Goal: Task Accomplishment & Management: Manage account settings

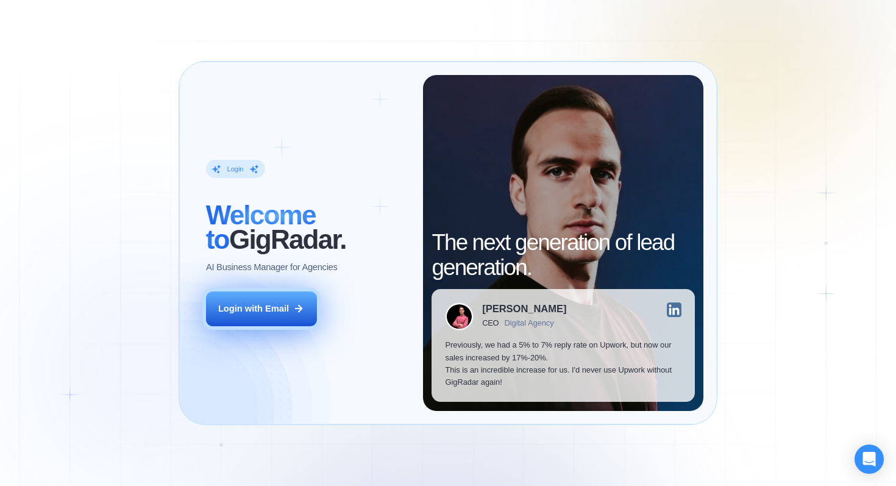
click at [247, 305] on div "Login with Email" at bounding box center [253, 308] width 71 height 12
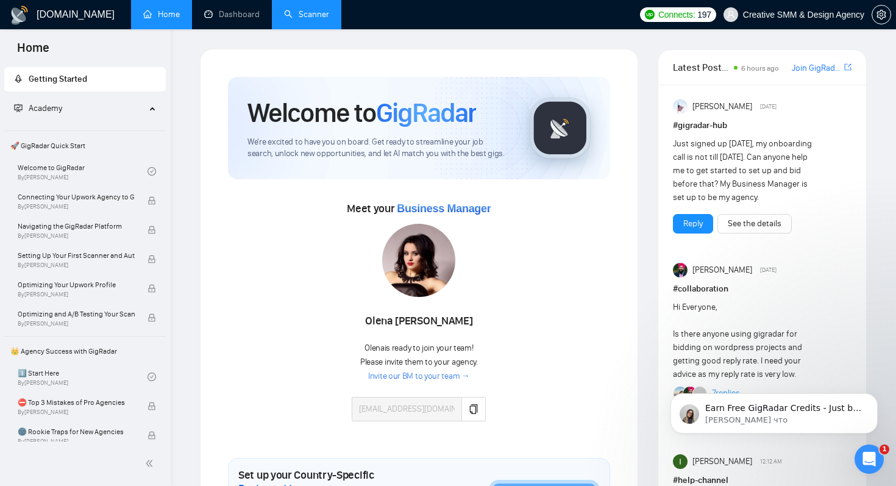
click at [297, 20] on link "Scanner" at bounding box center [306, 14] width 45 height 10
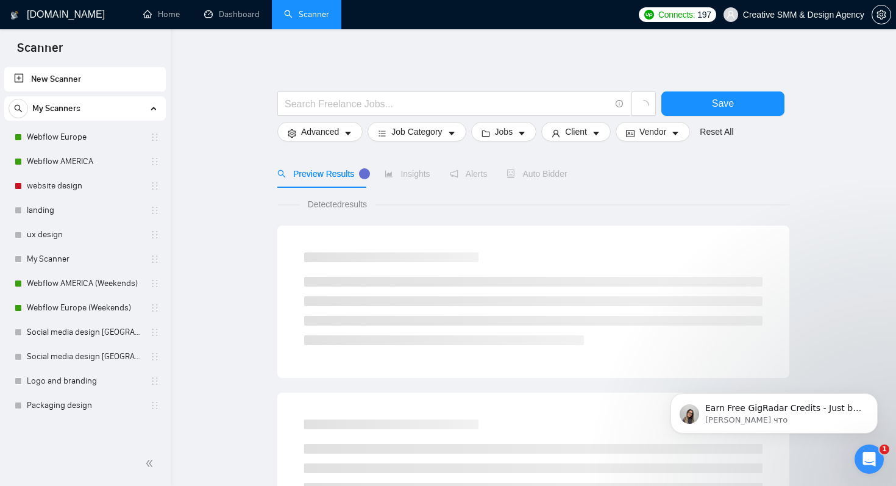
click at [418, 169] on span "Insights" at bounding box center [407, 174] width 45 height 10
click at [413, 176] on span "Insights" at bounding box center [407, 174] width 45 height 10
click at [410, 177] on span "Insights" at bounding box center [407, 174] width 45 height 10
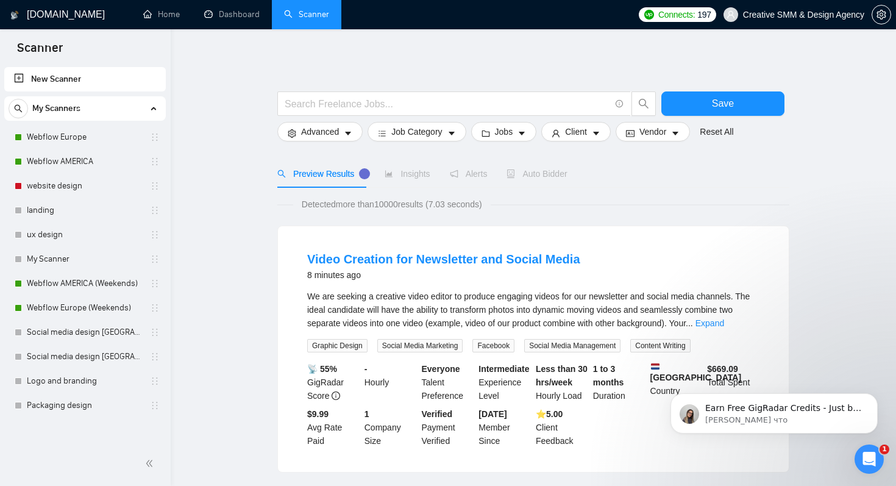
click at [410, 176] on span "Insights" at bounding box center [407, 174] width 45 height 10
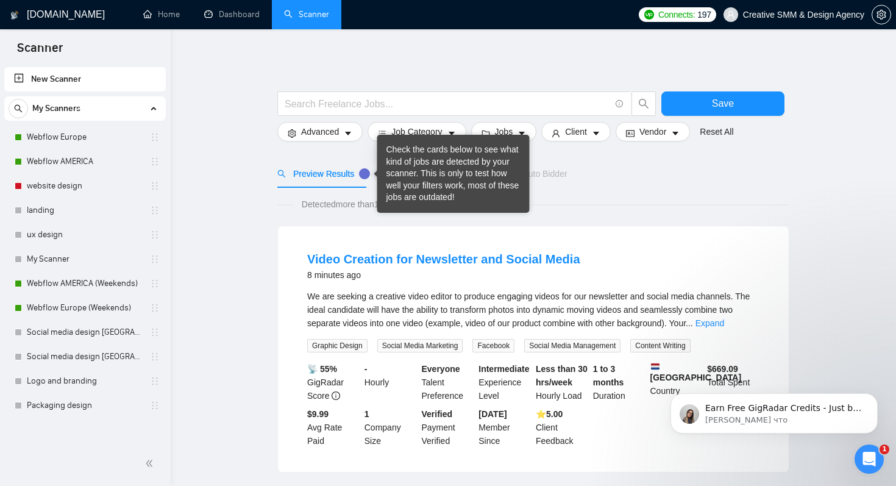
click at [370, 173] on div "Tooltip anchor" at bounding box center [364, 173] width 11 height 11
click at [394, 181] on div "Check the cards below to see what kind of jobs are detected by your scanner. Th…" at bounding box center [453, 174] width 134 height 60
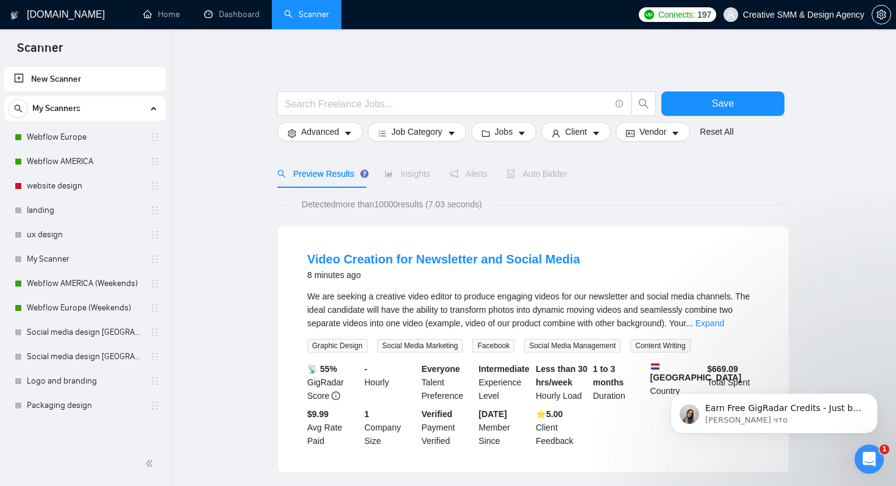
click at [299, 229] on div "Video Creation for Newsletter and Social Media 8 minutes ago We are seeking a c…" at bounding box center [533, 349] width 511 height 246
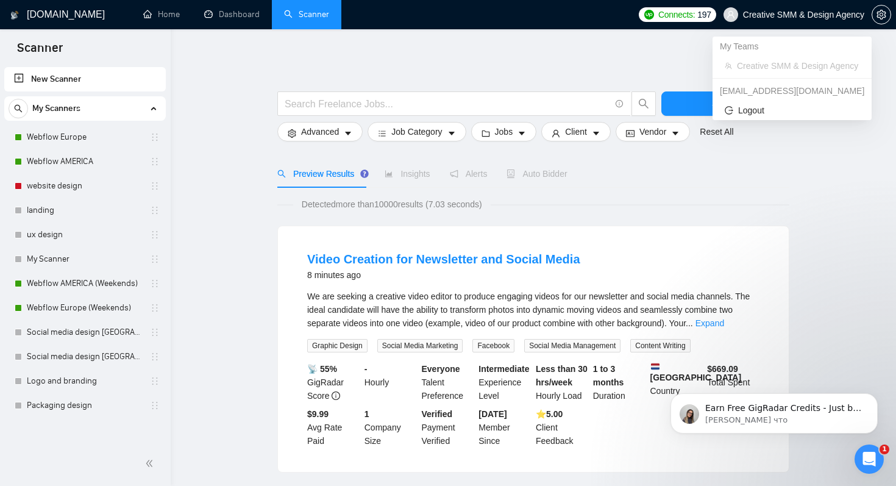
click at [800, 15] on span "Creative SMM & Design Agency" at bounding box center [803, 15] width 121 height 0
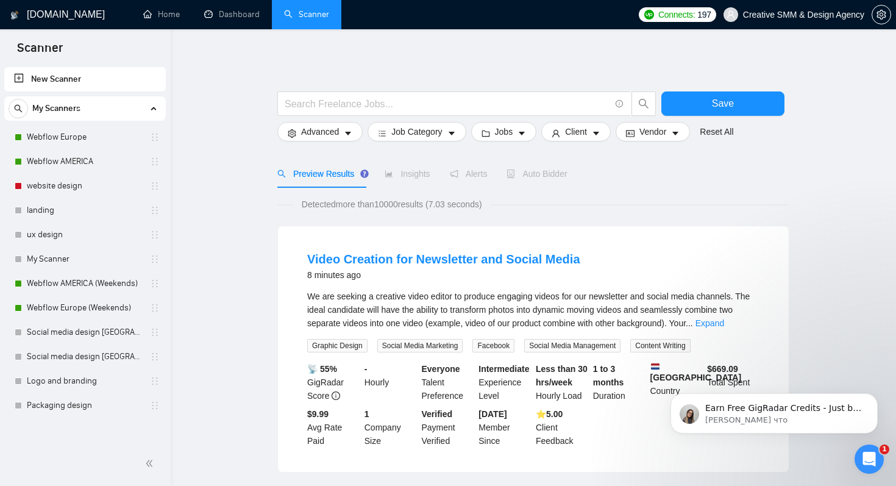
click at [390, 179] on div "Insights" at bounding box center [407, 173] width 45 height 13
click at [463, 177] on span "Alerts" at bounding box center [469, 174] width 38 height 10
click at [533, 177] on span "Auto Bidder" at bounding box center [536, 174] width 60 height 10
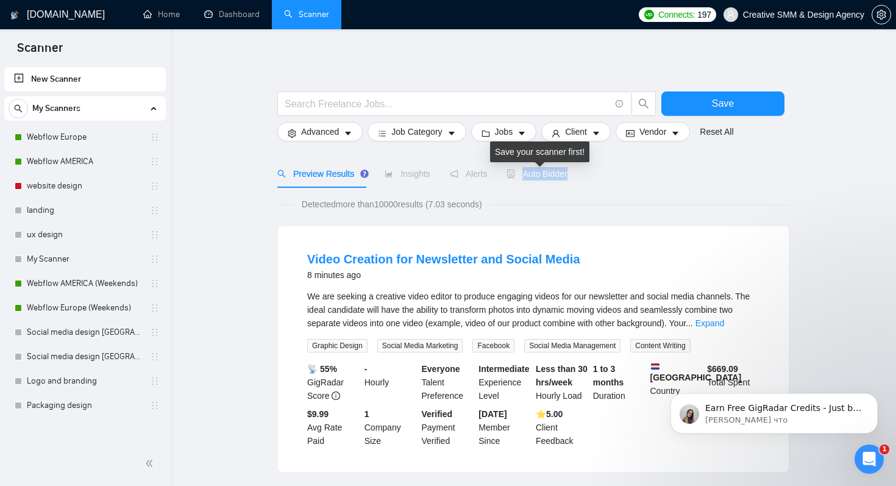
click at [533, 177] on span "Auto Bidder" at bounding box center [536, 174] width 60 height 10
click at [539, 177] on span "Auto Bidder" at bounding box center [536, 174] width 60 height 10
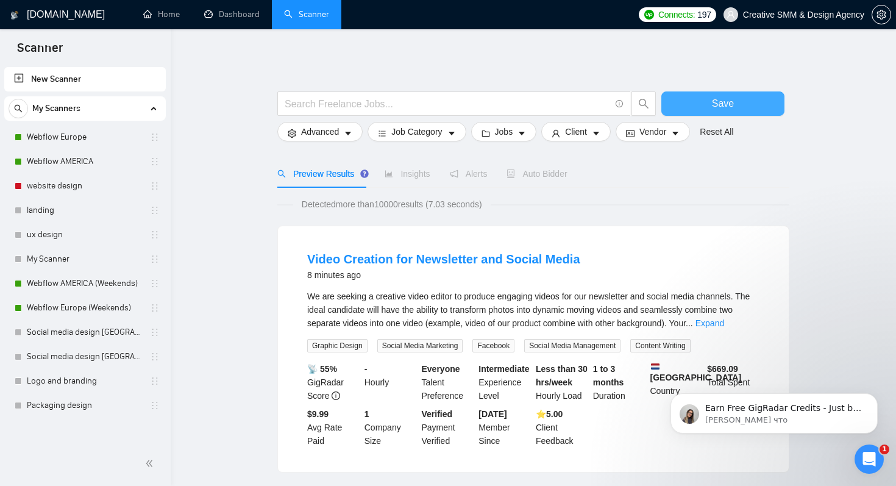
click at [732, 101] on span "Save" at bounding box center [723, 103] width 22 height 15
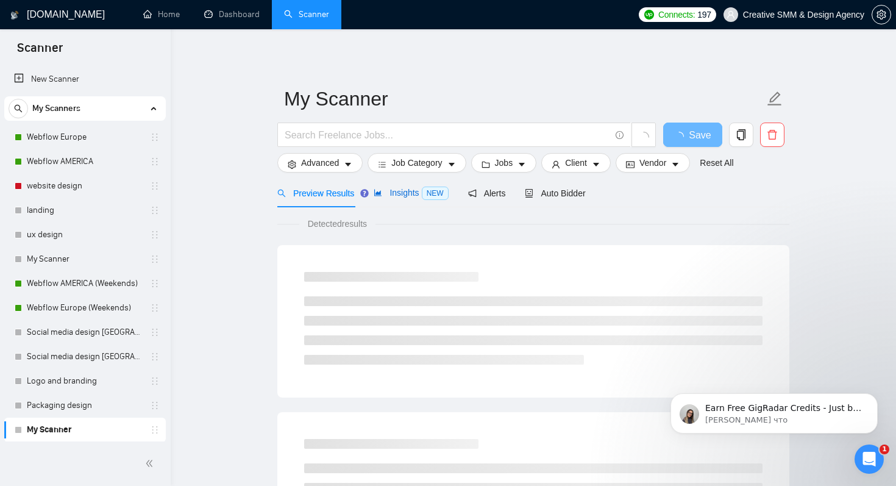
click at [390, 197] on span "Insights NEW" at bounding box center [411, 193] width 74 height 10
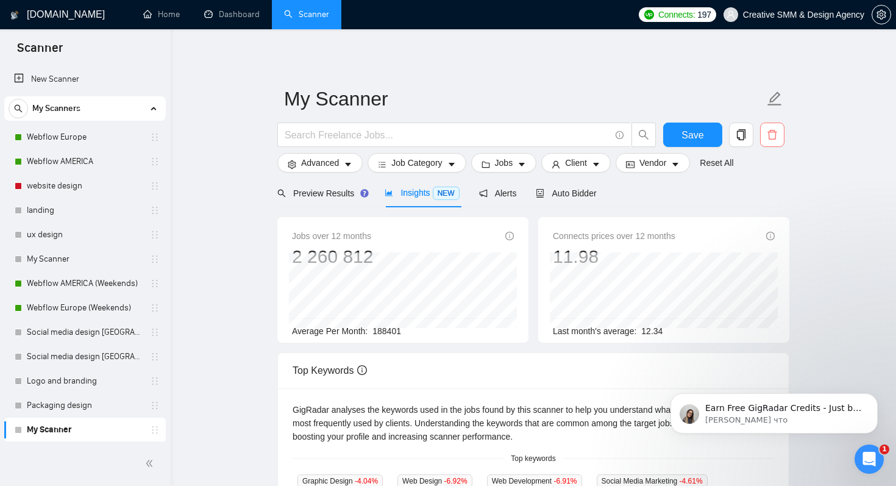
click at [773, 137] on icon "delete" at bounding box center [772, 134] width 11 height 11
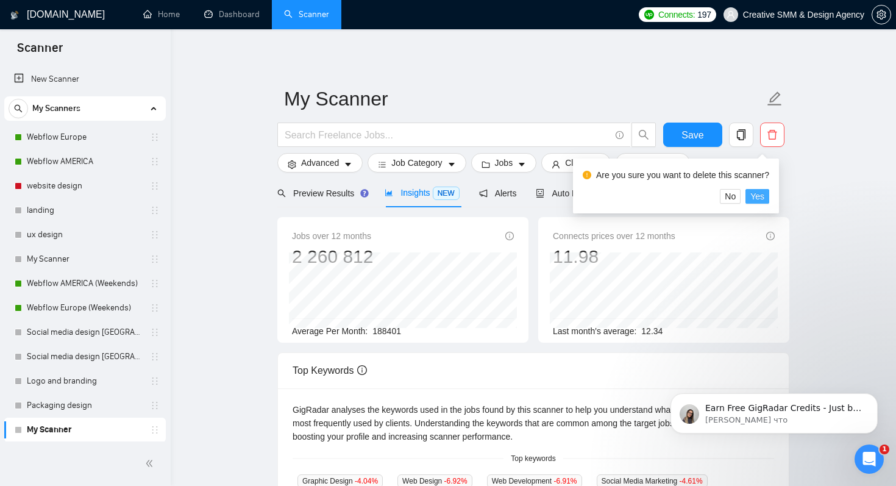
click at [764, 190] on span "Yes" at bounding box center [757, 196] width 14 height 13
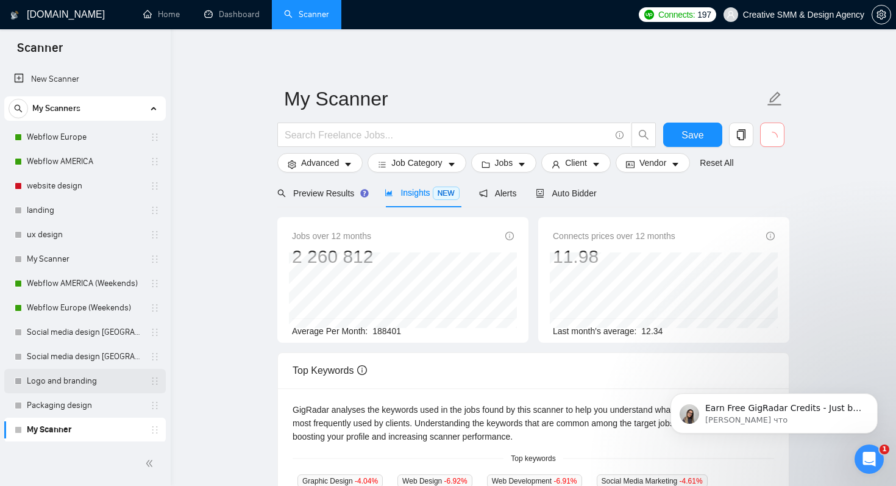
scroll to position [1, 0]
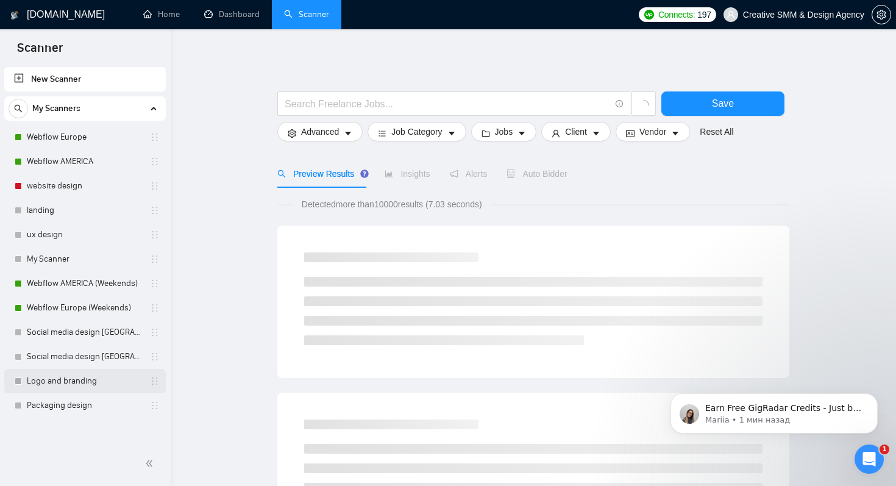
click at [85, 390] on link "Logo and branding" at bounding box center [85, 381] width 116 height 24
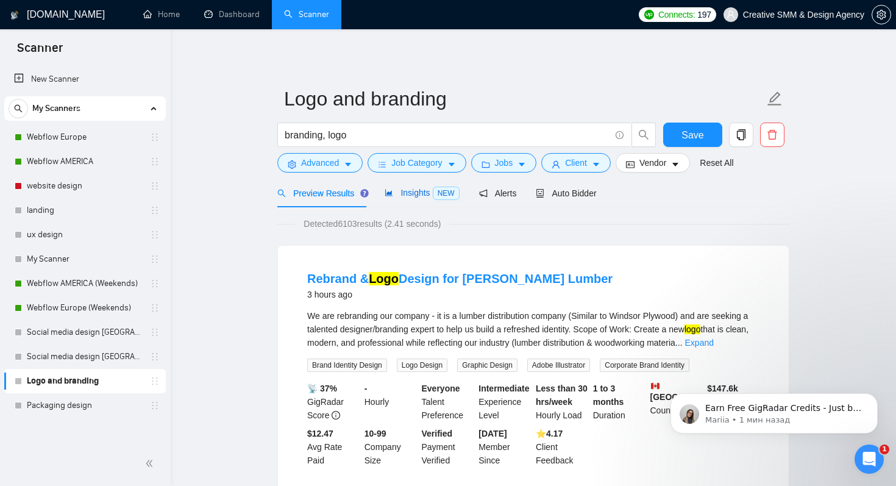
click at [410, 188] on span "Insights NEW" at bounding box center [422, 193] width 74 height 10
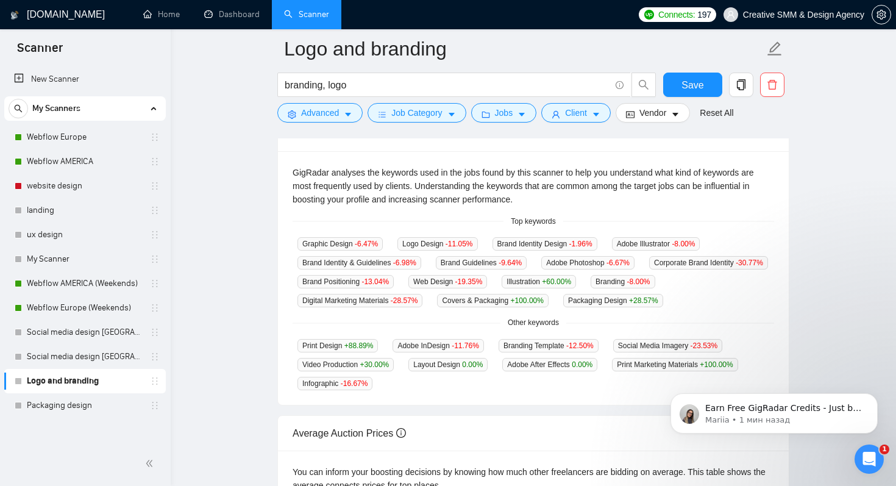
scroll to position [241, 0]
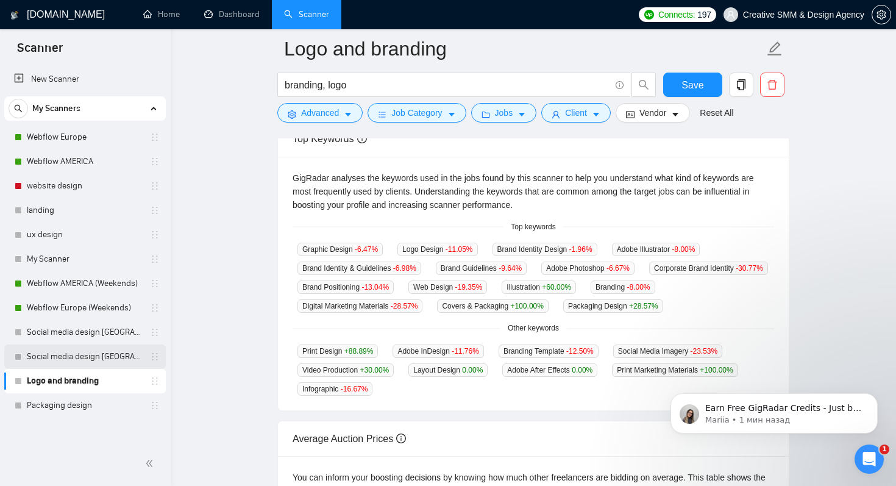
click at [112, 359] on link "Social media design [GEOGRAPHIC_DATA] ONLY" at bounding box center [85, 356] width 116 height 24
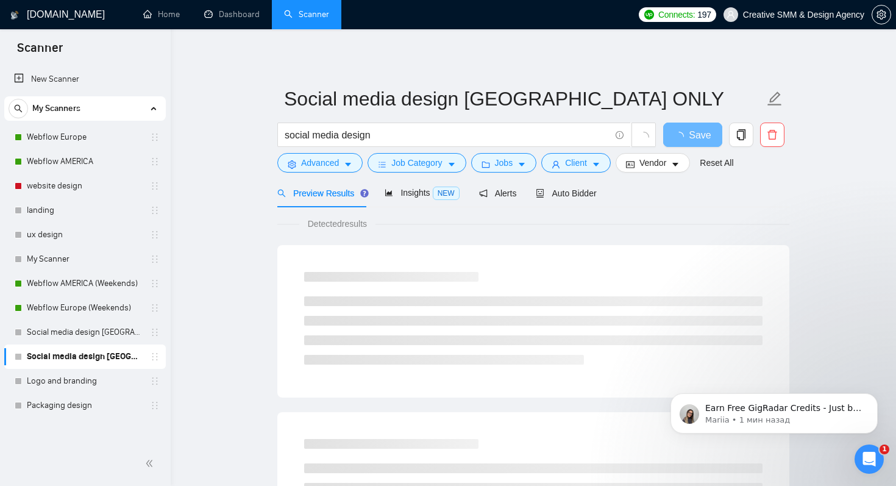
scroll to position [10, 0]
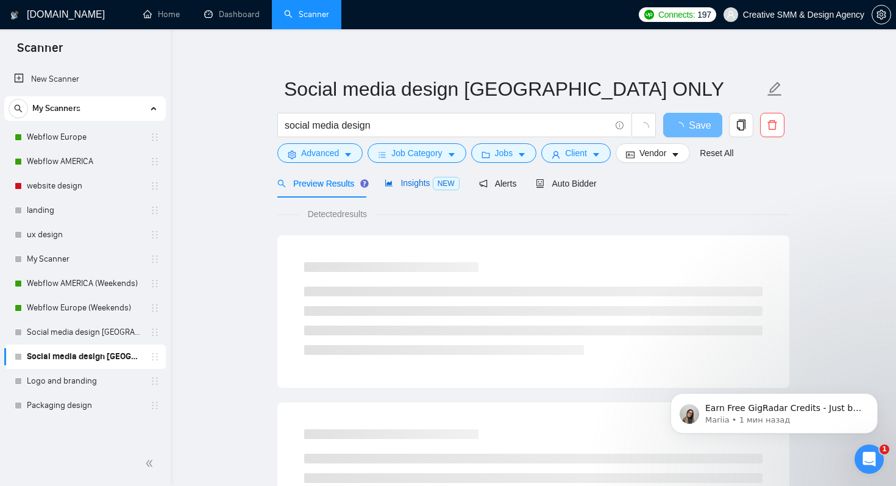
click at [398, 185] on span "Insights NEW" at bounding box center [422, 183] width 74 height 10
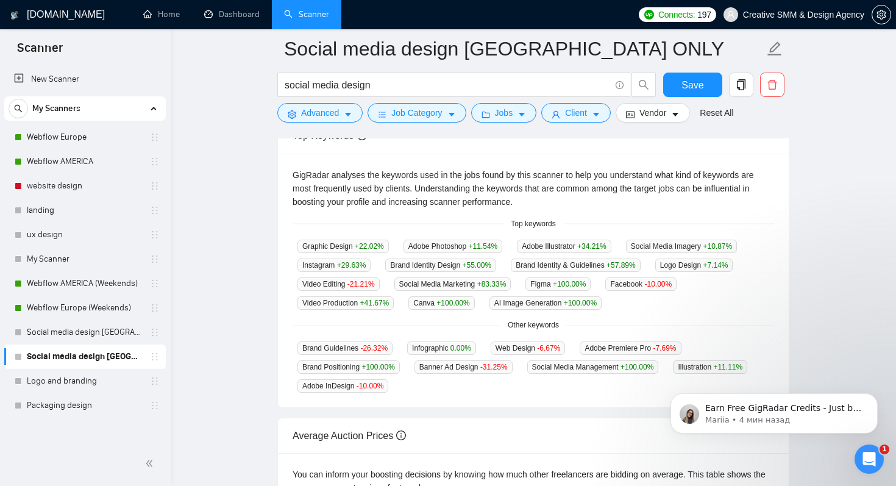
scroll to position [254, 0]
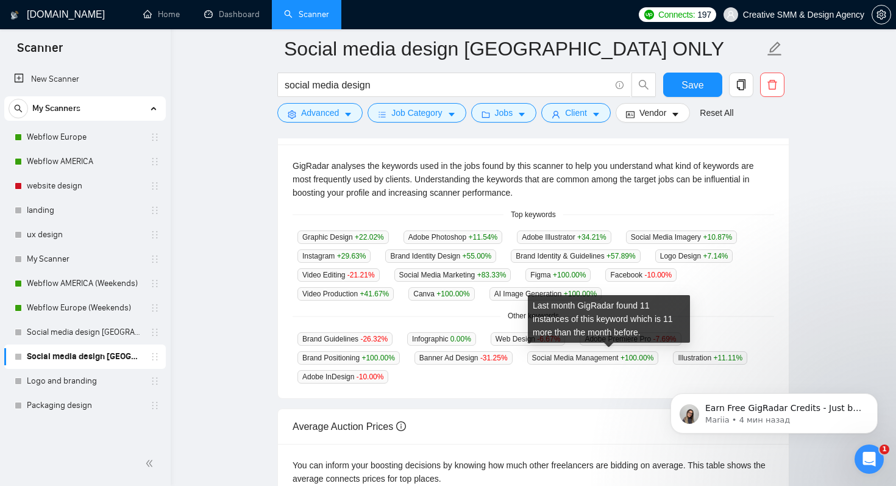
click at [620, 358] on span "Social Media Management +100.00 %" at bounding box center [593, 357] width 132 height 13
drag, startPoint x: 542, startPoint y: 356, endPoint x: 634, endPoint y: 360, distance: 92.7
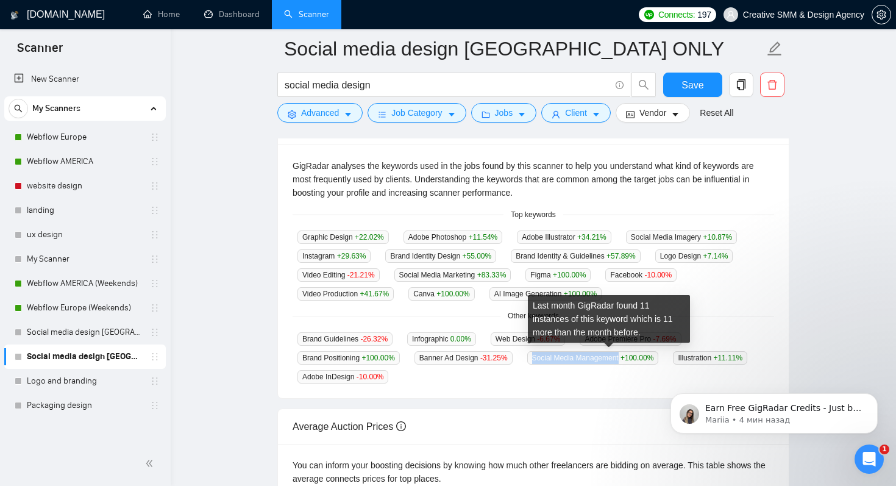
click at [634, 360] on span "Social Media Management +100.00 %" at bounding box center [593, 357] width 132 height 13
copy span "Social Media Management"
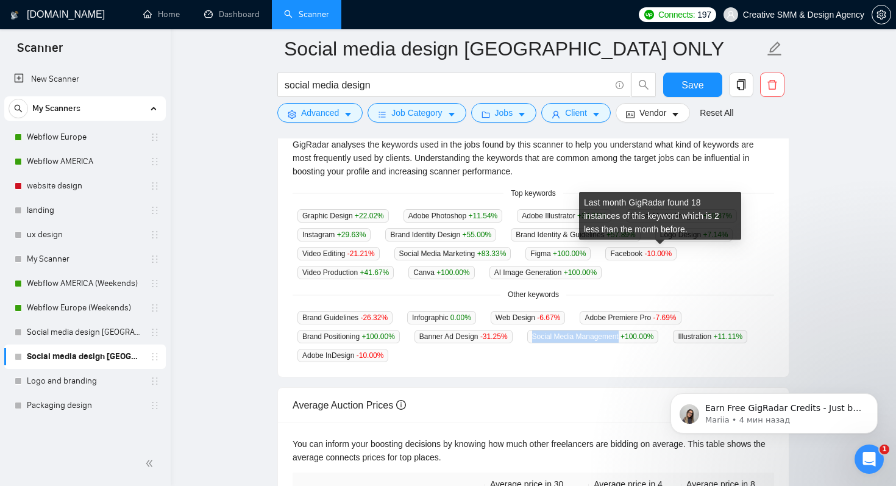
scroll to position [250, 0]
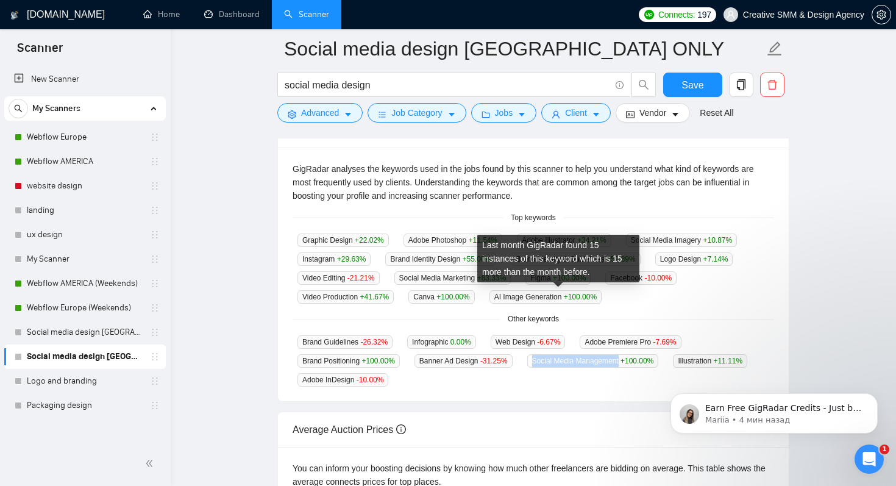
click at [567, 299] on span "AI Image Generation +100.00 %" at bounding box center [545, 296] width 112 height 13
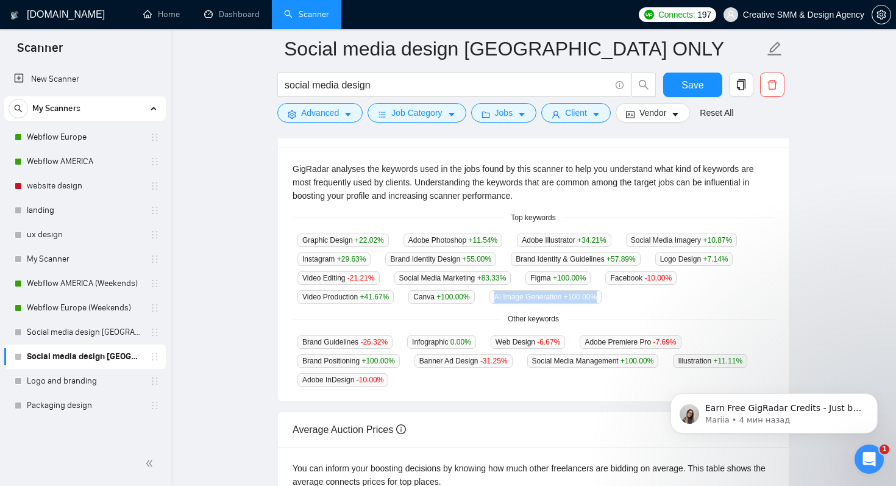
copy span "AI Image Generation +100.00 %"
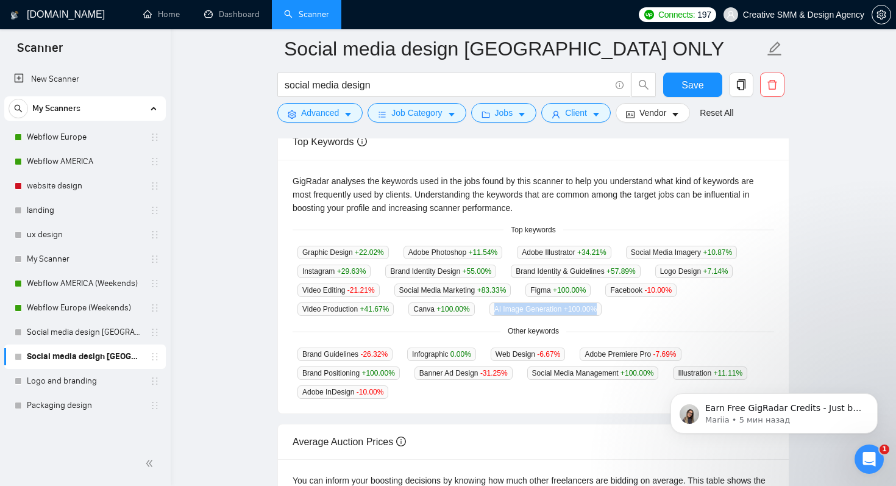
scroll to position [236, 0]
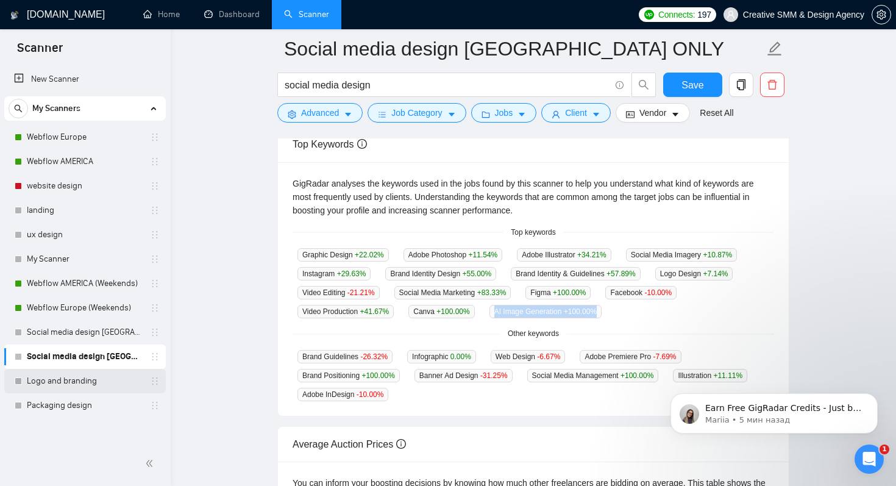
click at [83, 372] on link "Logo and branding" at bounding box center [85, 381] width 116 height 24
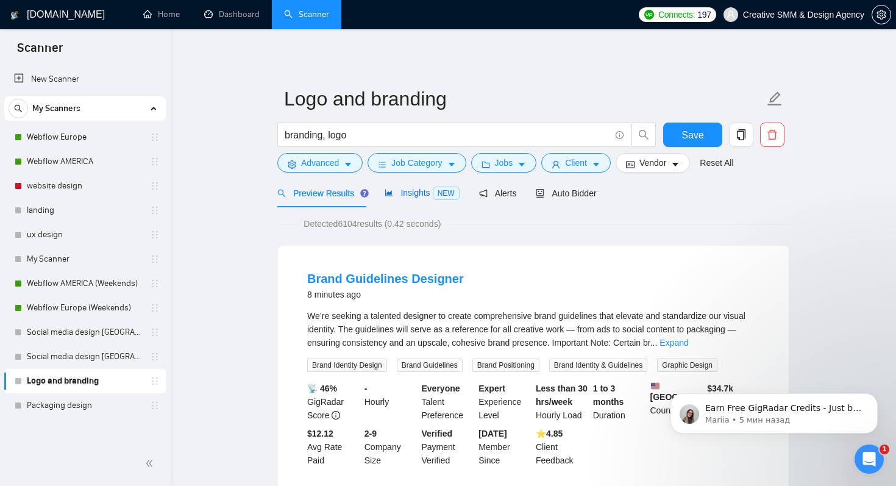
click at [420, 198] on div "Insights NEW" at bounding box center [422, 193] width 74 height 14
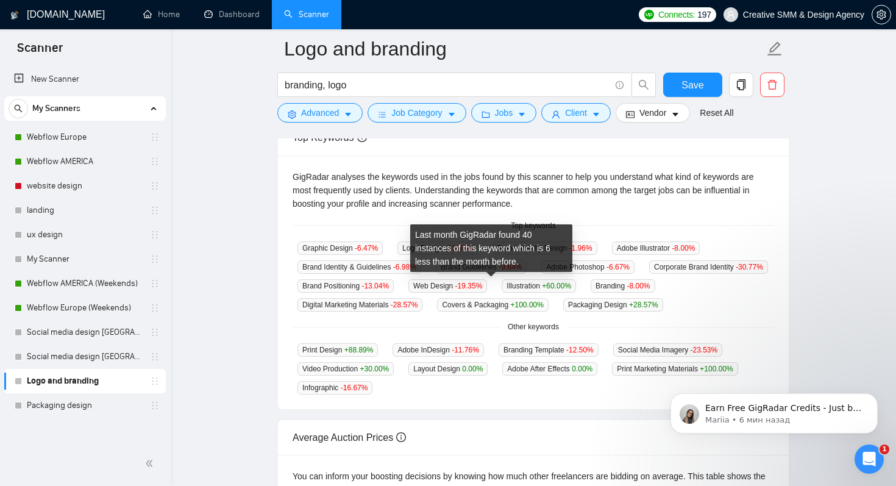
scroll to position [244, 0]
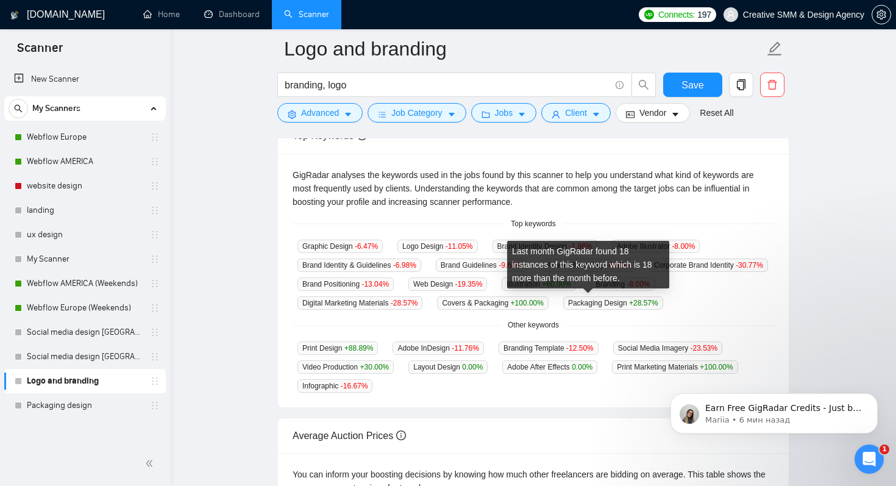
click at [548, 300] on span "Covers & Packaging +100.00 %" at bounding box center [492, 302] width 111 height 13
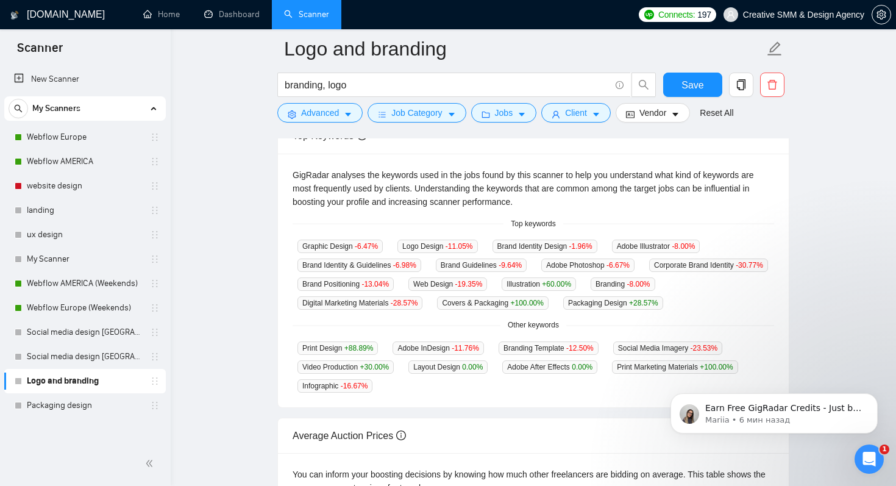
click at [594, 344] on span "-12.50 %" at bounding box center [579, 348] width 27 height 9
click at [369, 327] on div "Other keywords" at bounding box center [533, 325] width 481 height 12
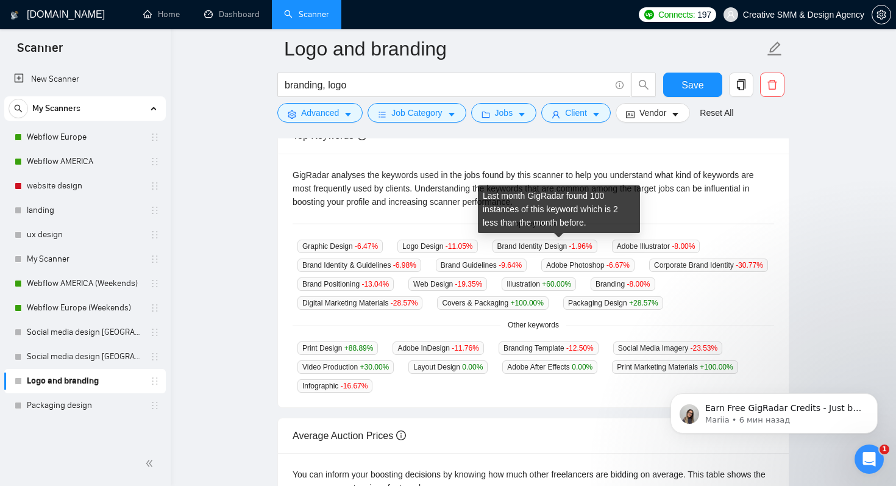
click at [573, 246] on span "Brand Identity Design -1.96 %" at bounding box center [544, 246] width 105 height 13
copy span "Brand Identity Design -1.96 %"
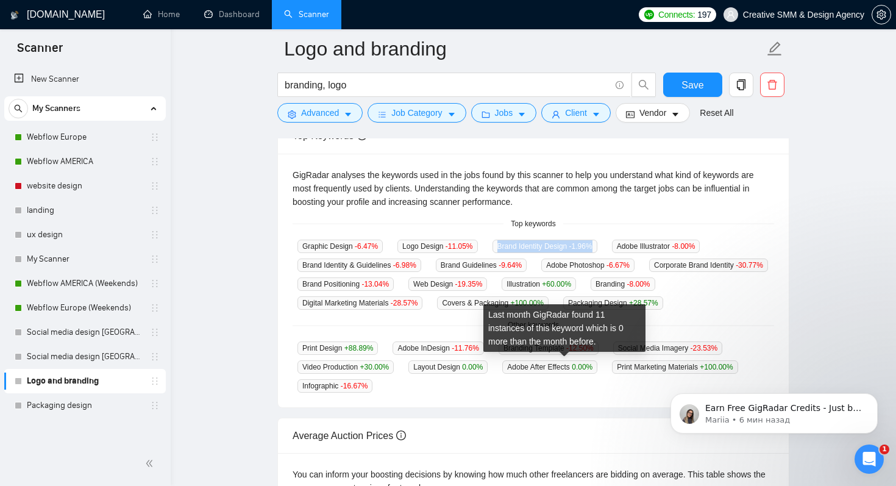
scroll to position [271, 0]
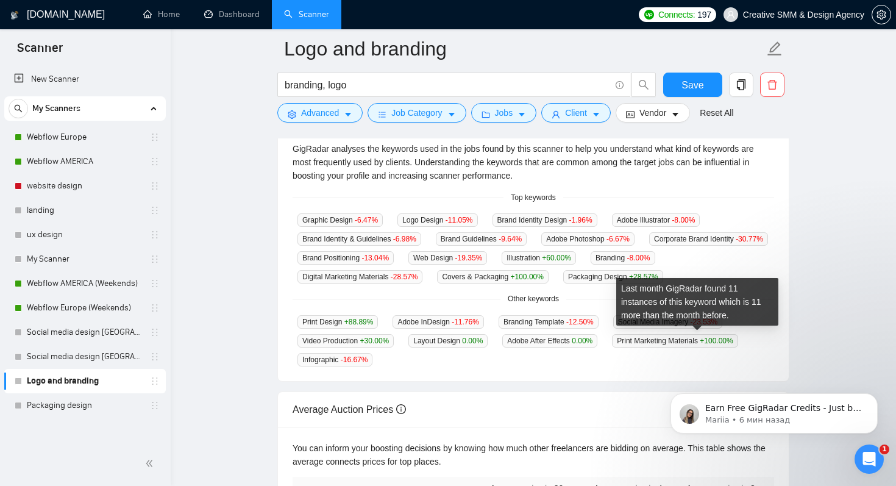
click at [688, 336] on span "Print Marketing Materials +100.00 %" at bounding box center [675, 340] width 126 height 13
copy span "Print Marketing Materials +100.00 %"
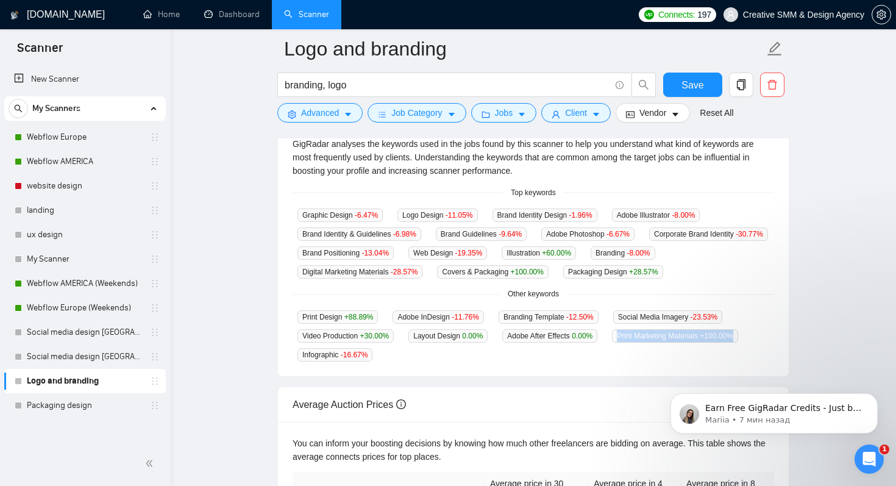
scroll to position [250, 0]
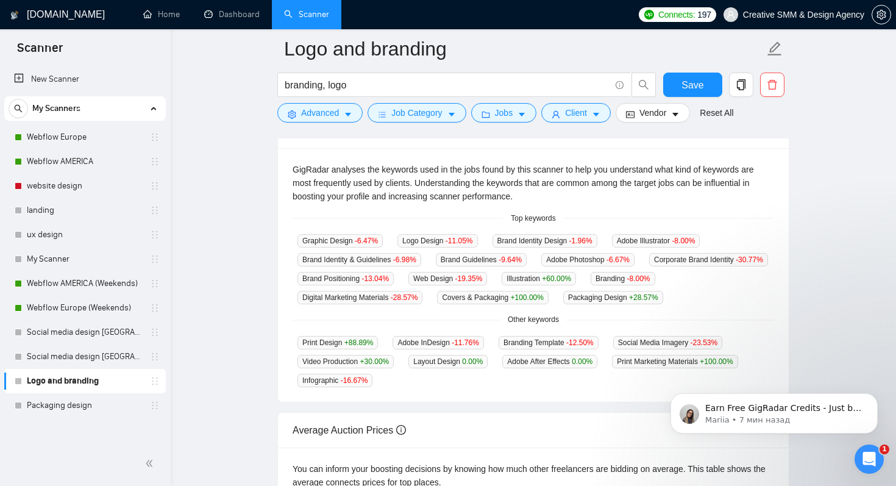
click at [767, 253] on div "Graphic Design -6.47 % Logo Design -11.05 % Brand Identity Design -1.96 % Adobe…" at bounding box center [533, 268] width 481 height 71
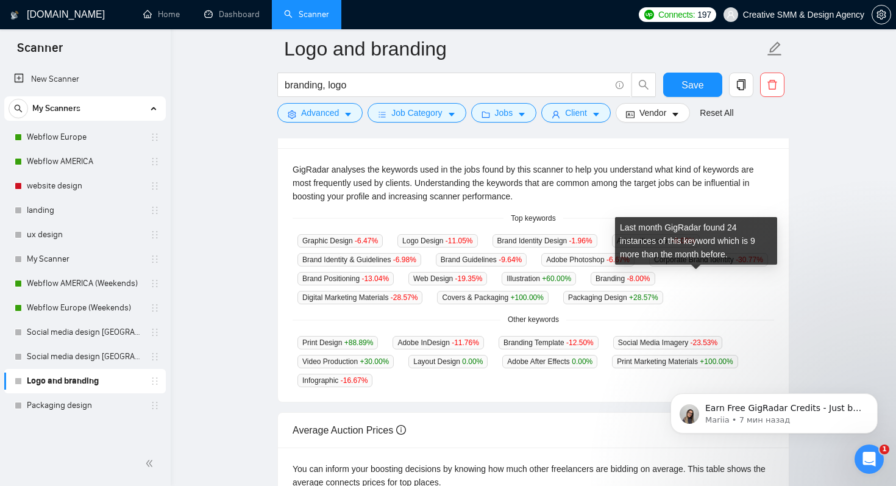
click at [571, 278] on span "+60.00 %" at bounding box center [556, 278] width 29 height 9
copy span "Illustration +60.00 %"
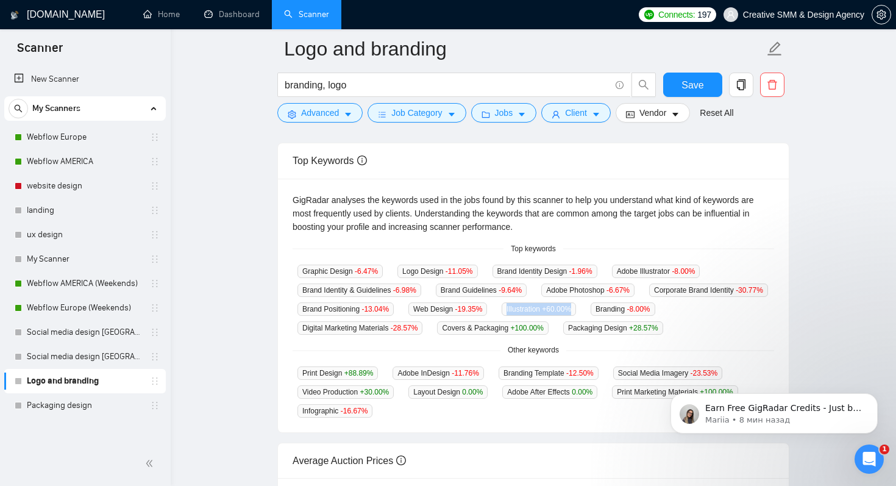
scroll to position [191, 0]
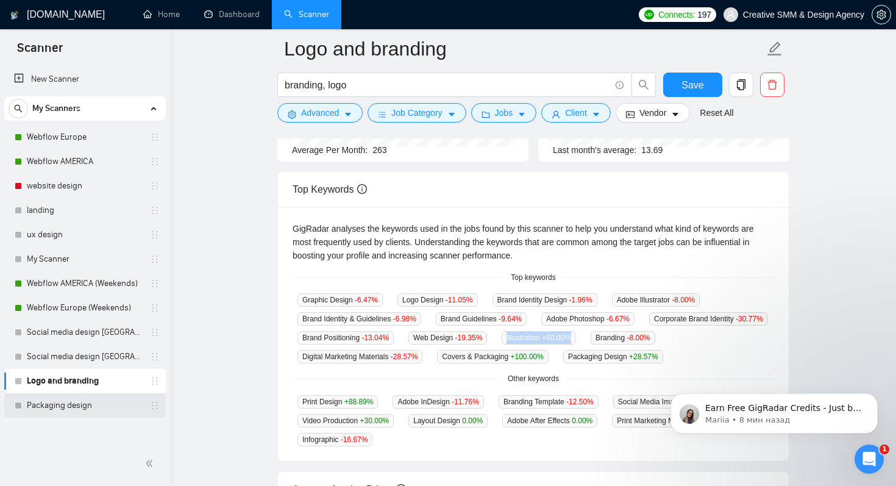
click at [81, 397] on link "Packaging design" at bounding box center [85, 405] width 116 height 24
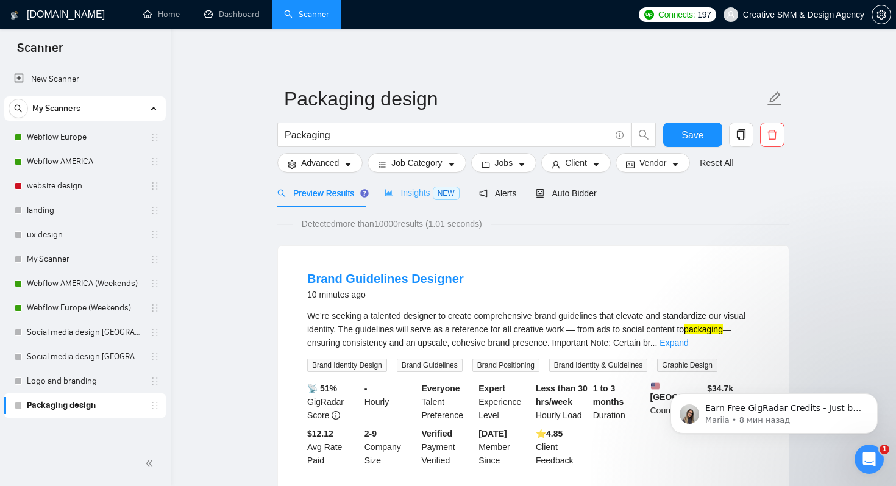
click at [391, 183] on div "Insights NEW" at bounding box center [422, 193] width 74 height 29
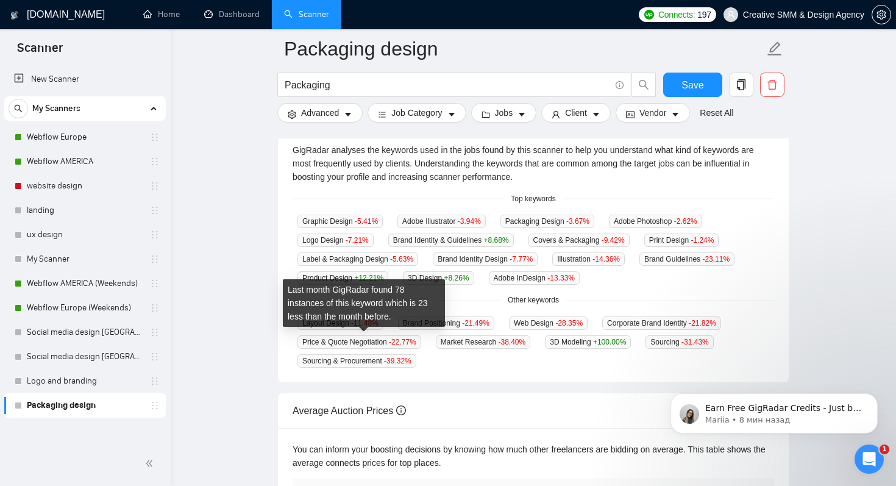
scroll to position [257, 0]
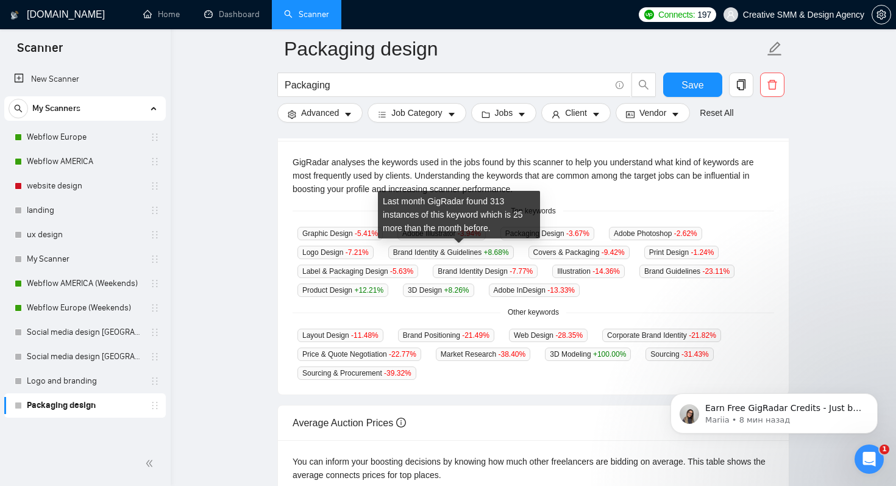
click at [479, 252] on span "Brand Identity & Guidelines +8.68 %" at bounding box center [451, 252] width 126 height 13
copy span "Brand Identity & Guidelines +8.68 %"
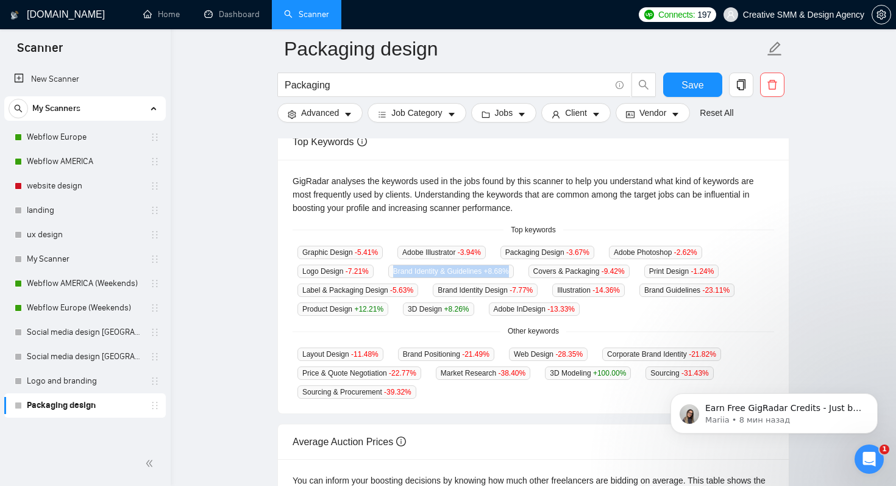
scroll to position [237, 0]
click at [327, 318] on div "GigRadar analyses the keywords used in the jobs found by this scanner to help y…" at bounding box center [533, 288] width 511 height 254
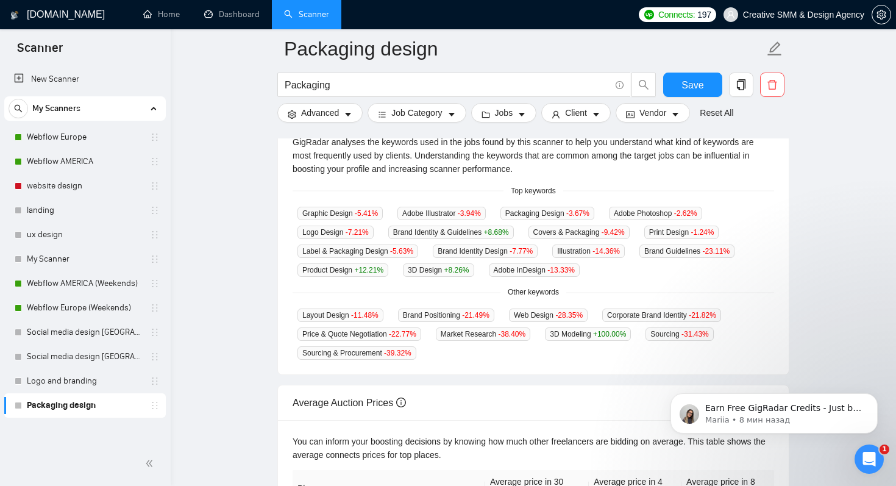
scroll to position [319, 0]
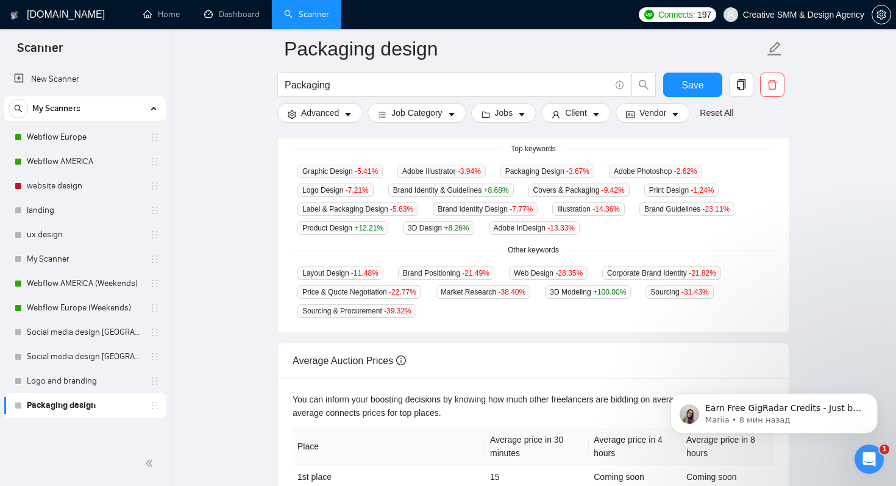
click at [591, 291] on span "3D Modeling +100.00 %" at bounding box center [588, 291] width 86 height 13
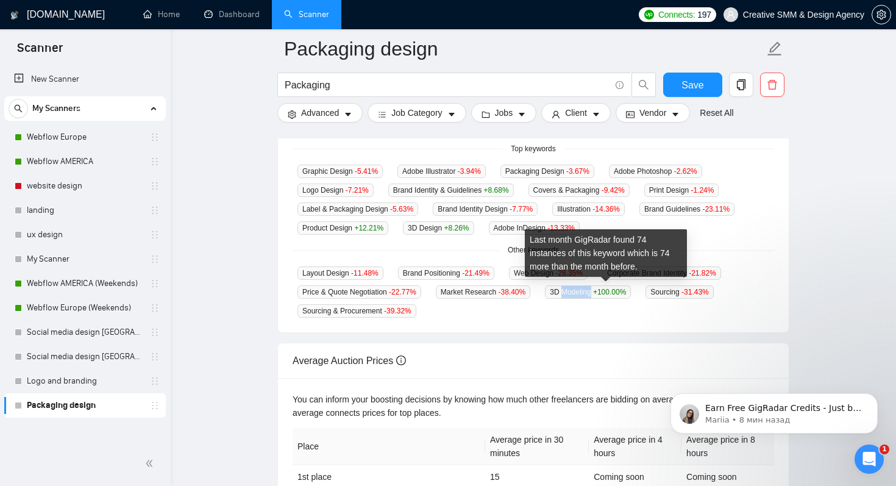
click at [591, 291] on span "3D Modeling +100.00 %" at bounding box center [588, 291] width 86 height 13
copy span "3D Modeling +100.00 %"
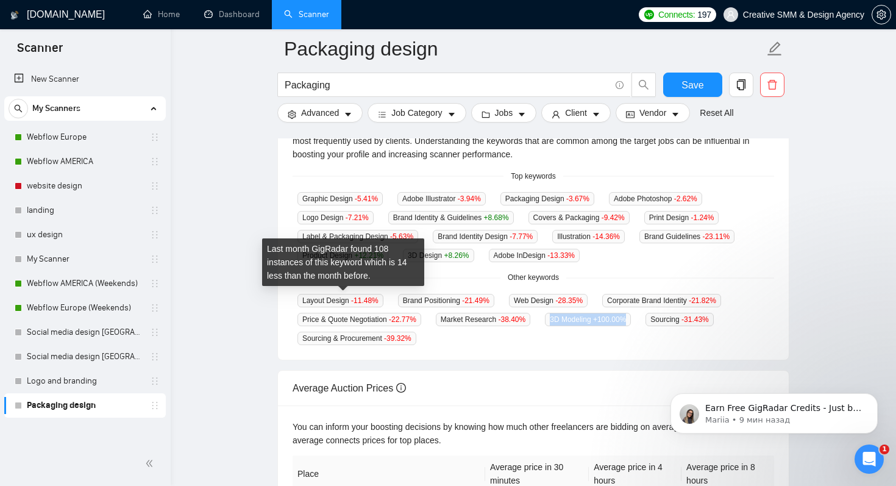
scroll to position [291, 0]
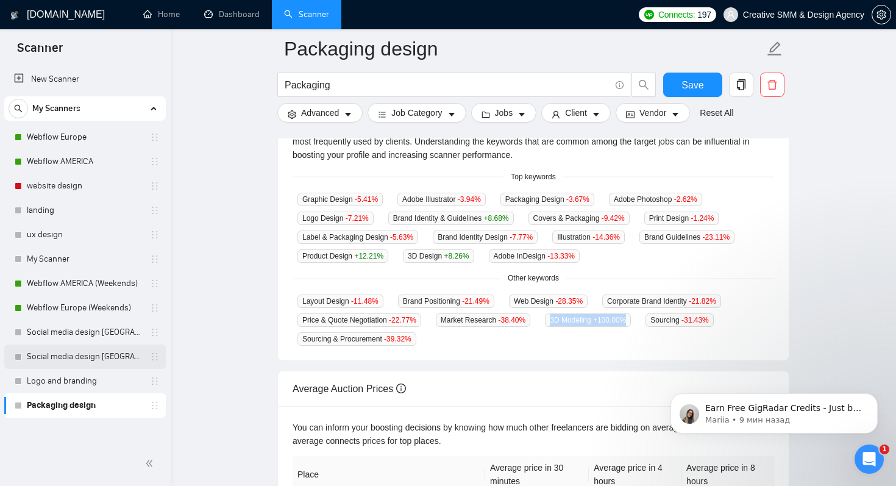
click at [85, 366] on link "Social media design [GEOGRAPHIC_DATA] ONLY" at bounding box center [85, 356] width 116 height 24
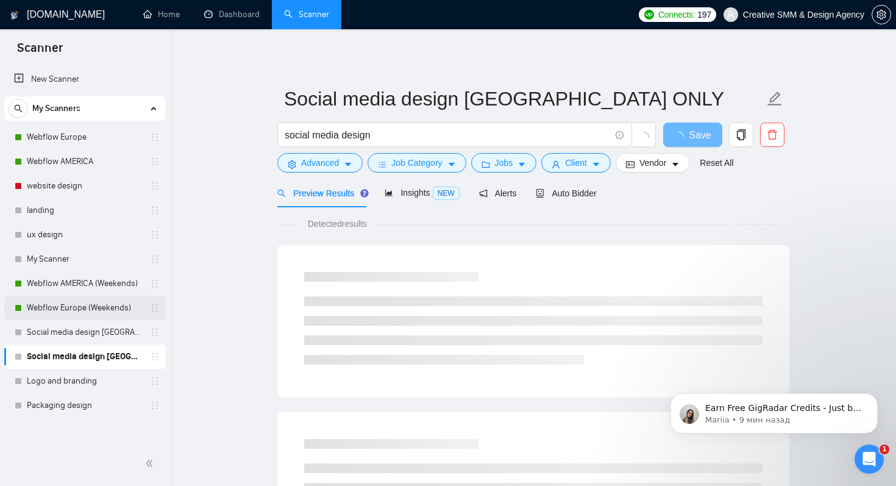
click at [113, 302] on link "Webflow Europe (Weekends)" at bounding box center [85, 308] width 116 height 24
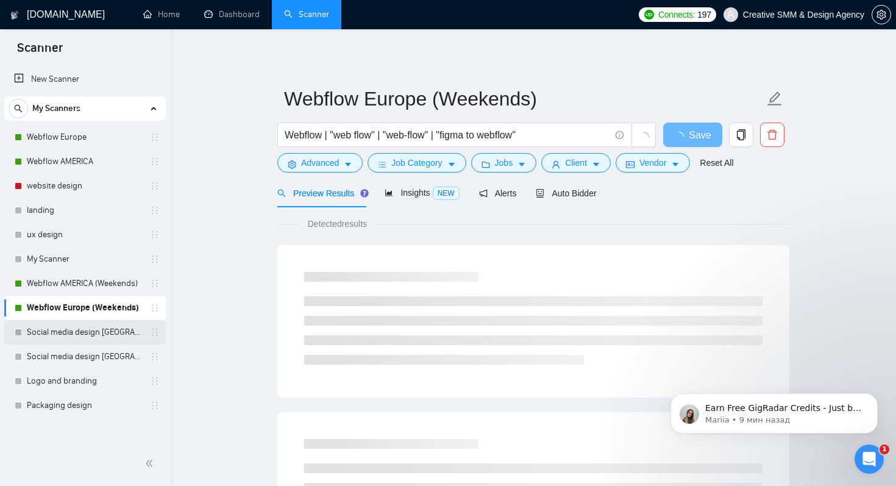
click at [98, 330] on link "Social media design [GEOGRAPHIC_DATA] only, without questions" at bounding box center [85, 332] width 116 height 24
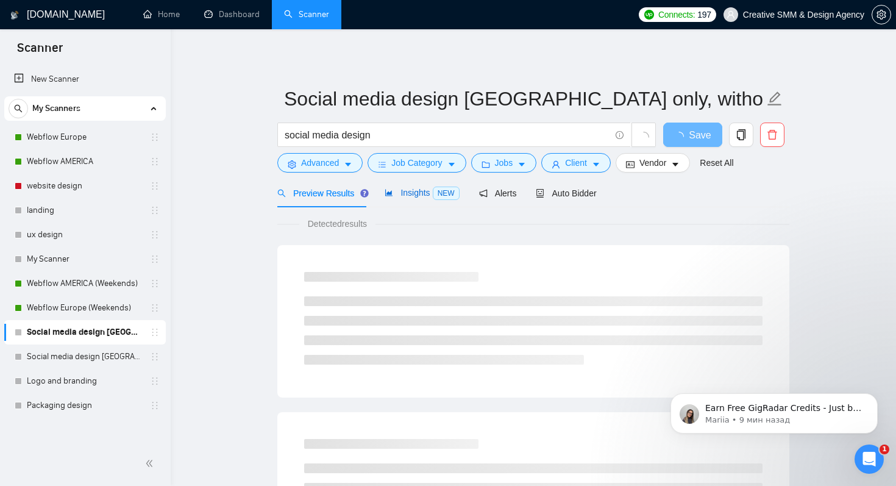
click at [425, 194] on span "Insights NEW" at bounding box center [422, 193] width 74 height 10
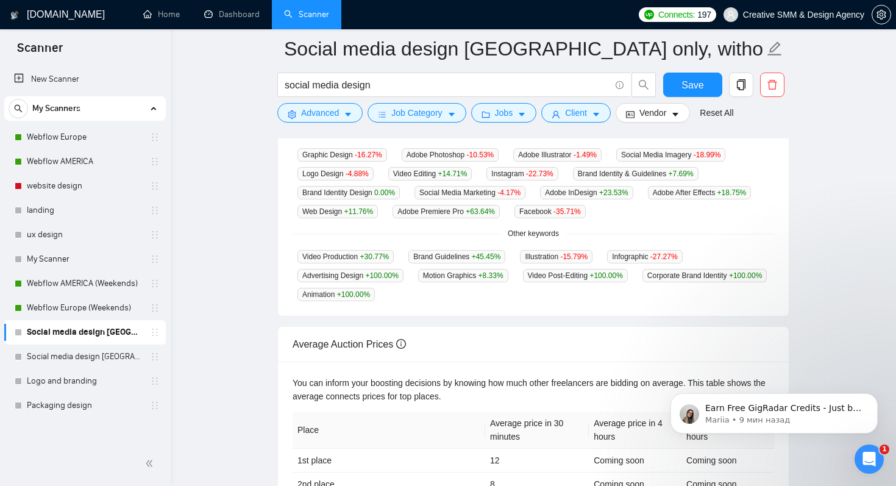
scroll to position [315, 0]
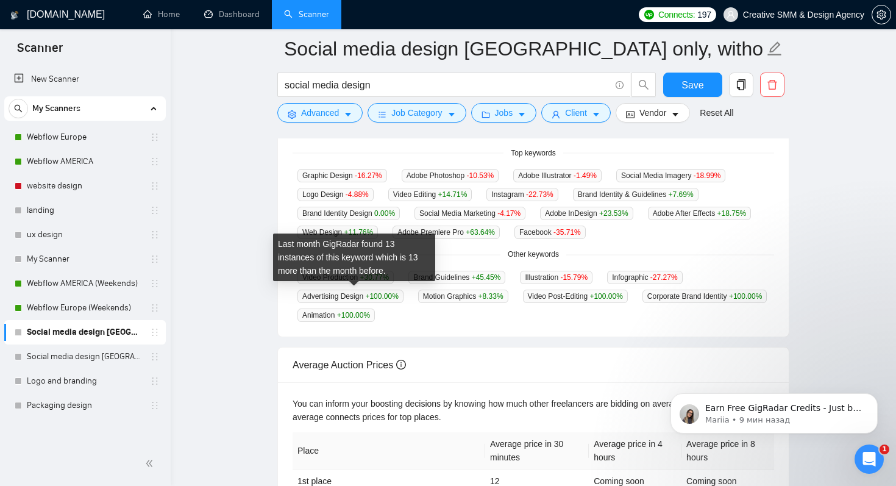
click at [380, 300] on span "Advertising Design +100.00 %" at bounding box center [350, 295] width 106 height 13
copy span "Advertising Design +100.00 %"
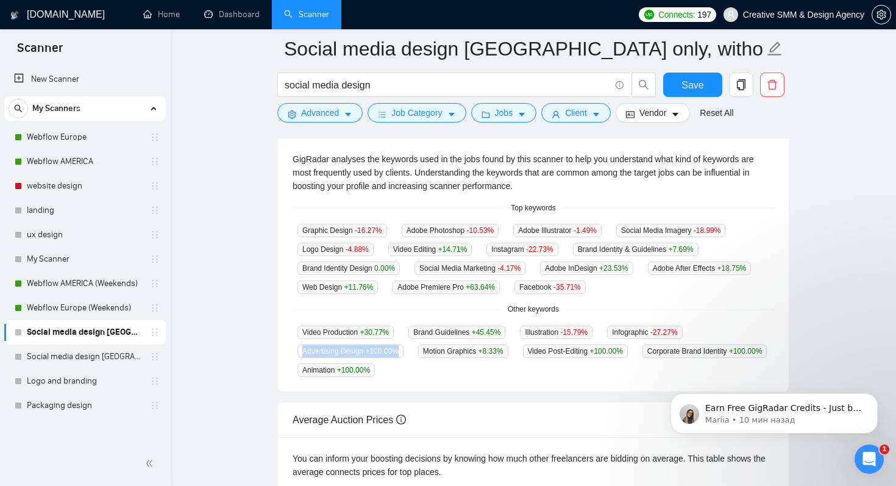
scroll to position [258, 0]
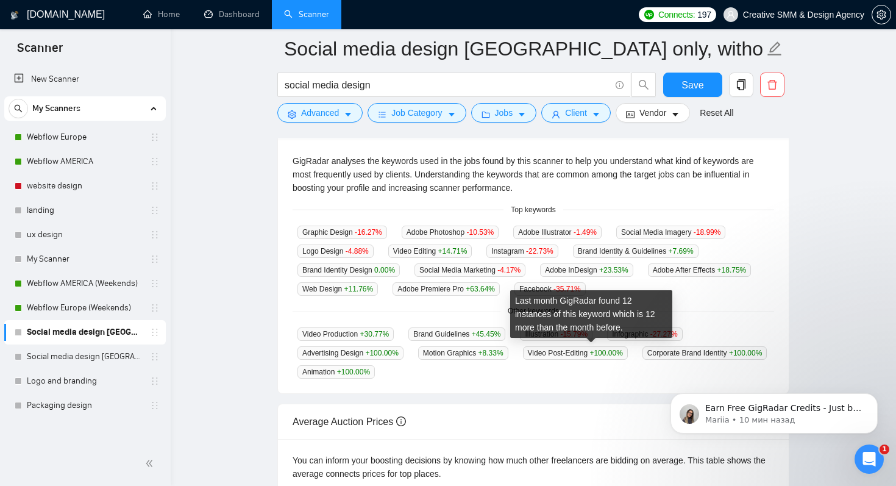
click at [597, 353] on span "Video Post-Editing +100.00 %" at bounding box center [575, 352] width 105 height 13
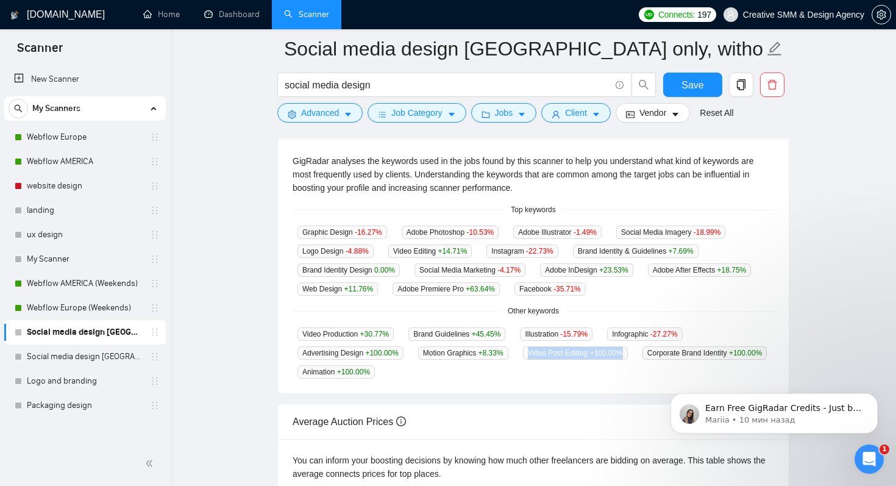
click at [469, 297] on div "GigRadar analyses the keywords used in the jobs found by this scanner to help y…" at bounding box center [533, 267] width 511 height 254
click at [792, 352] on div "Top Keywords GigRadar analyses the keywords used in the jobs found by this scan…" at bounding box center [533, 249] width 522 height 290
click at [423, 307] on div "Other keywords" at bounding box center [533, 311] width 481 height 12
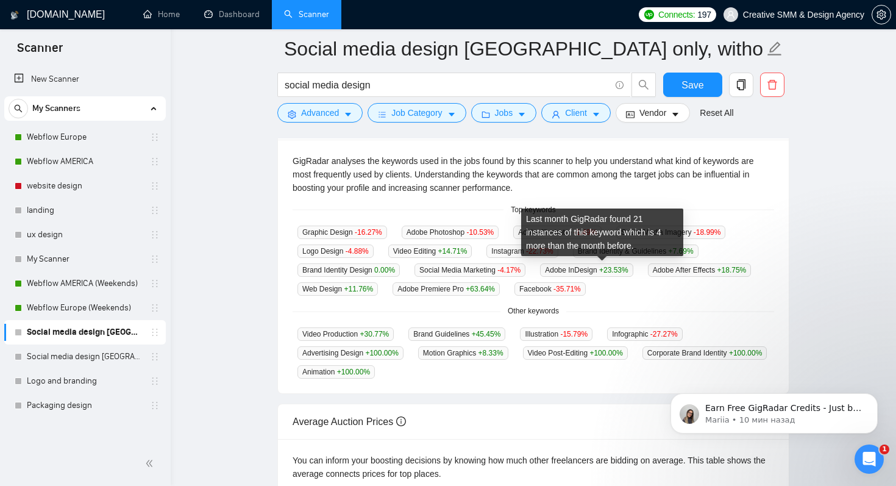
click at [500, 289] on span "Adobe Premiere Pro +63.64 %" at bounding box center [445, 288] width 107 height 13
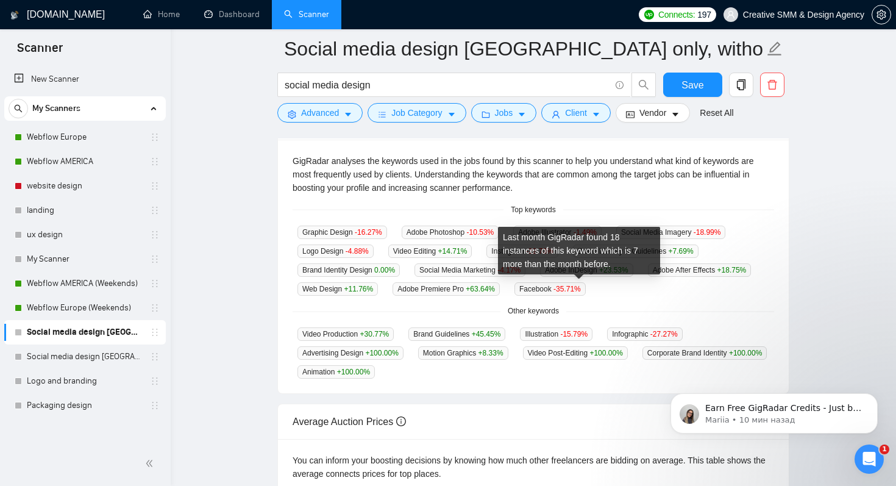
click at [500, 289] on span "Adobe Premiere Pro +63.64 %" at bounding box center [445, 288] width 107 height 13
copy span "Adobe Premiere Pro +63.64 %"
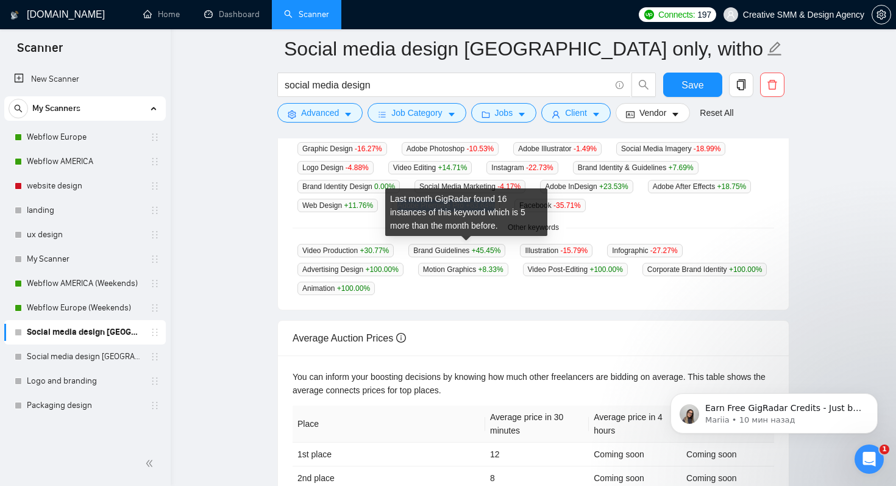
scroll to position [348, 0]
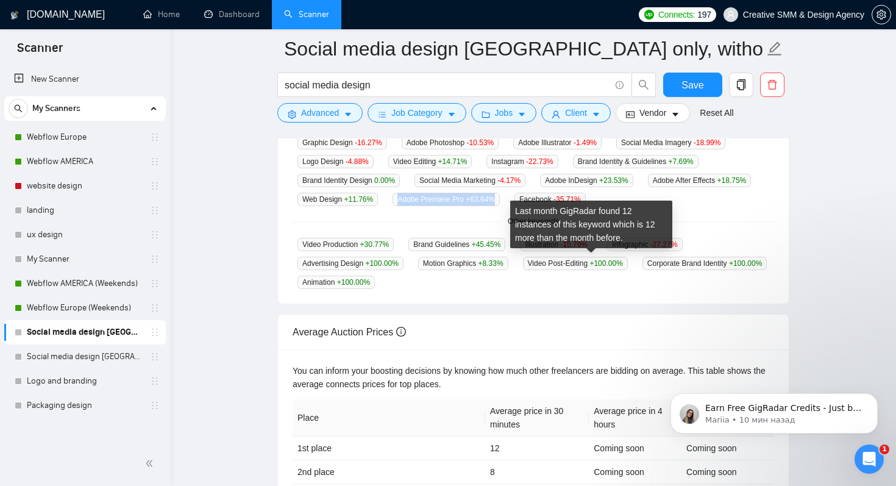
click at [598, 263] on span "Video Post-Editing +100.00 %" at bounding box center [575, 263] width 105 height 13
copy span "Video Post-Editing +100.00 %"
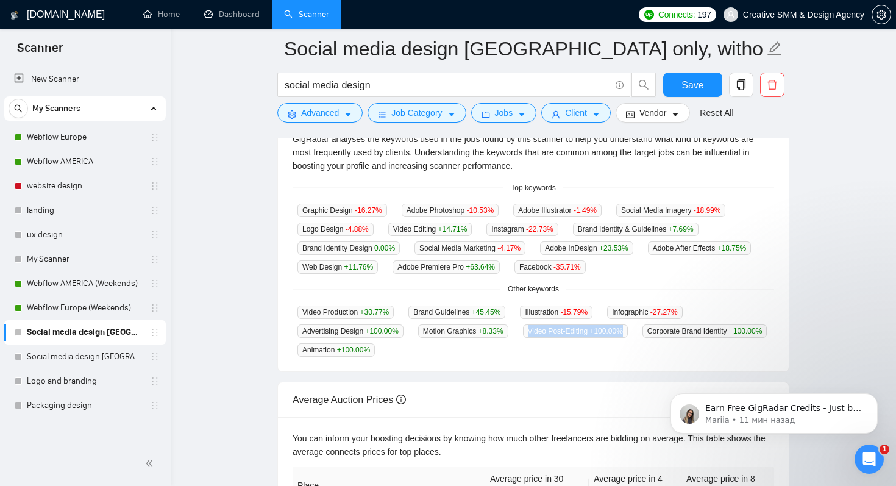
scroll to position [286, 0]
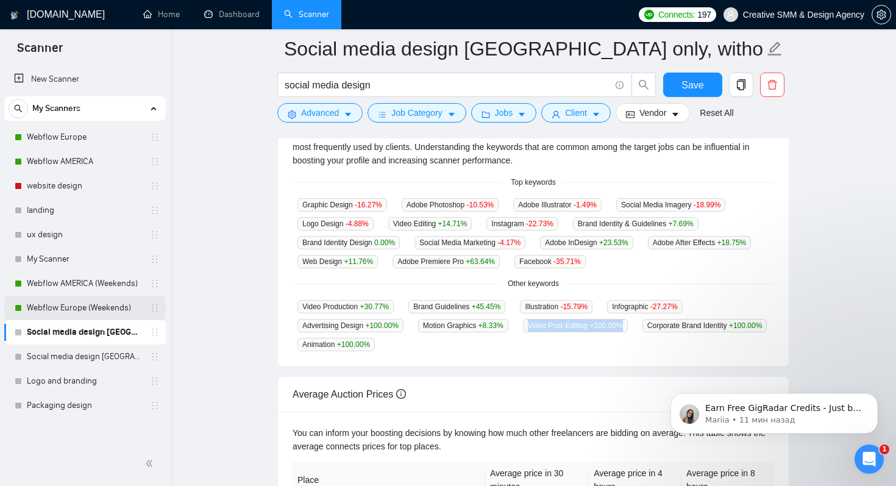
click at [118, 310] on link "Webflow Europe (Weekends)" at bounding box center [85, 308] width 116 height 24
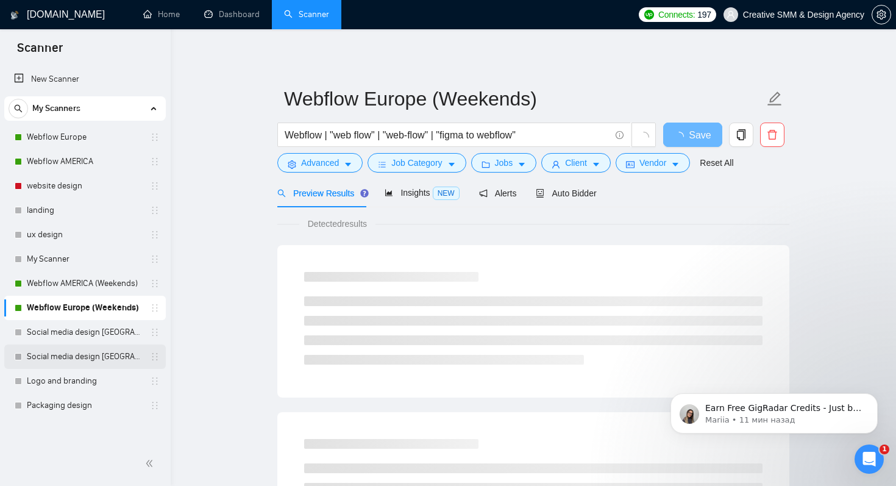
click at [81, 362] on link "Social media design [GEOGRAPHIC_DATA] ONLY" at bounding box center [85, 356] width 116 height 24
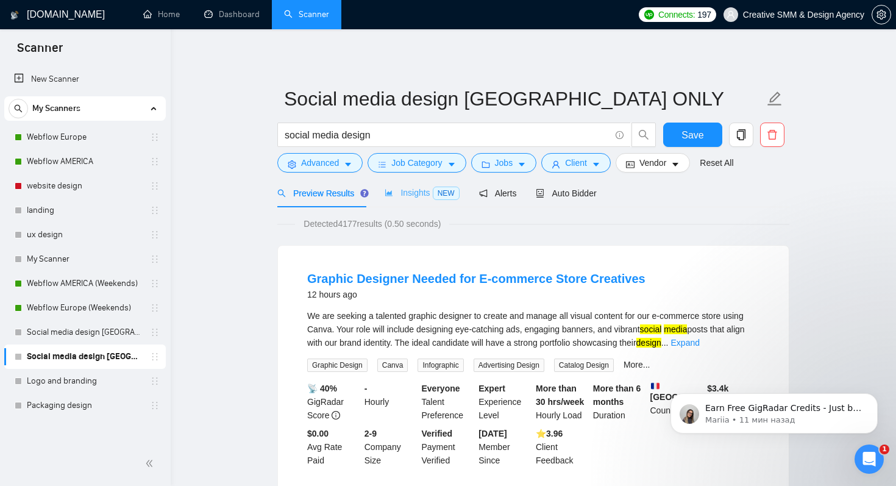
click at [392, 201] on div "Insights NEW" at bounding box center [422, 193] width 74 height 29
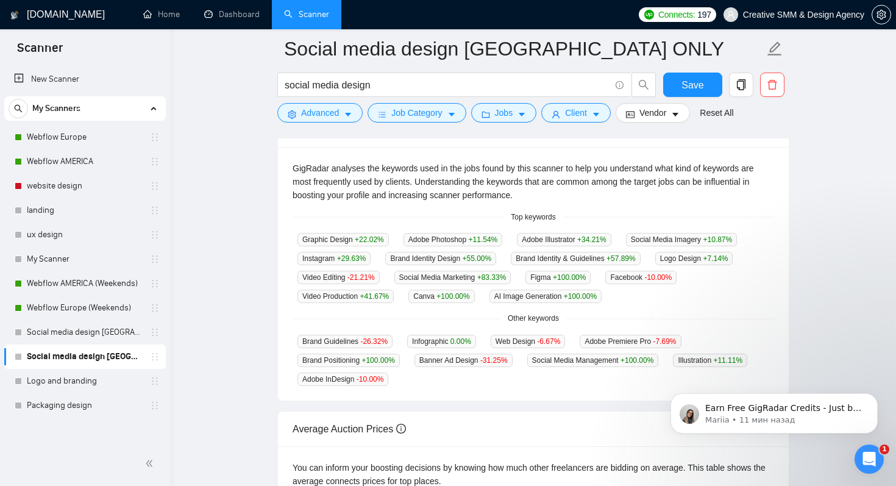
scroll to position [269, 0]
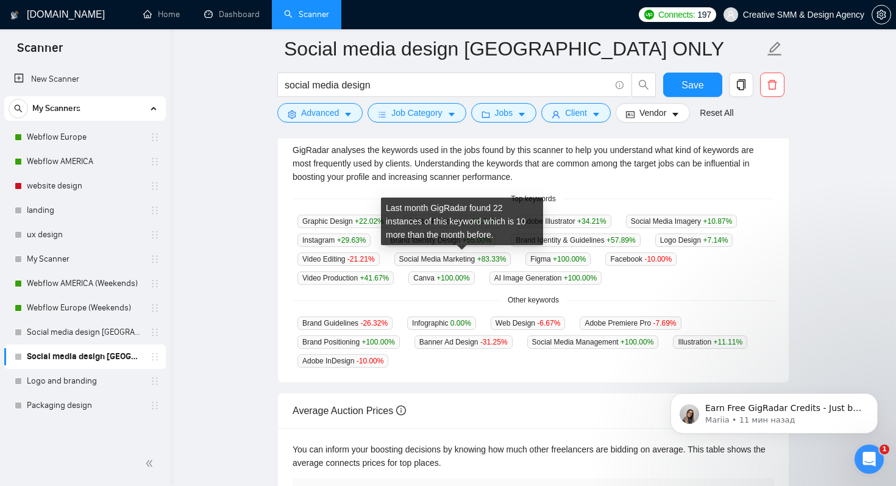
click at [450, 256] on span "Social Media Marketing +83.33 %" at bounding box center [452, 258] width 117 height 13
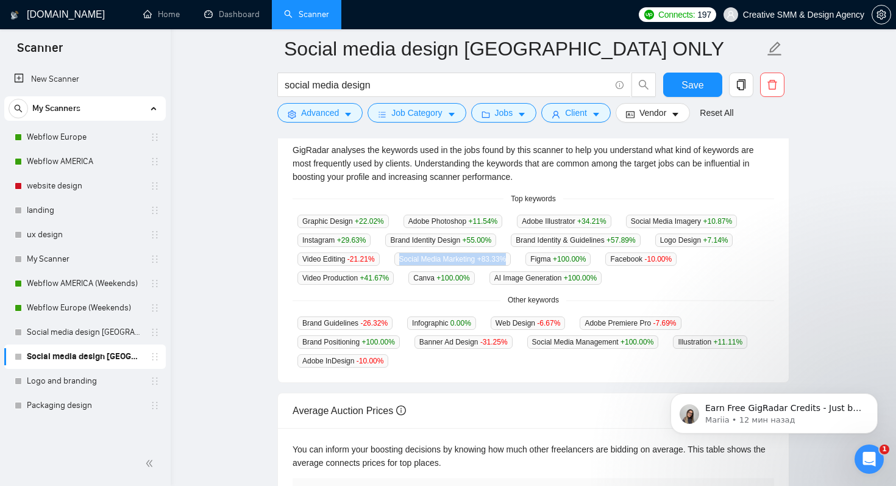
scroll to position [280, 0]
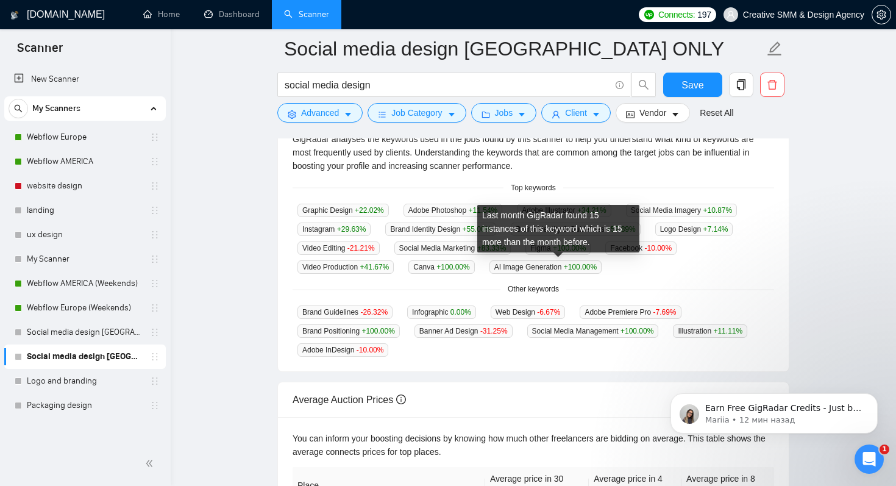
click at [557, 243] on div "Last month GigRadar found 15 instances of this keyword which is 15 more than th…" at bounding box center [558, 229] width 162 height 48
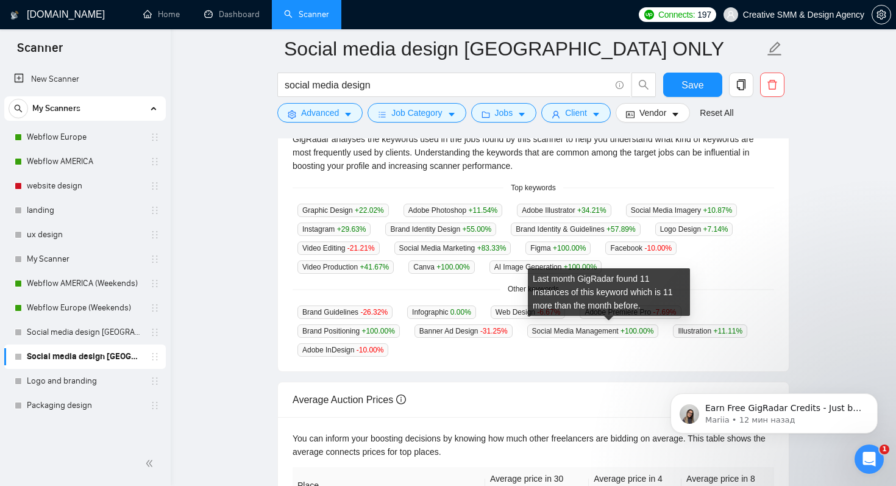
click at [684, 264] on div "Graphic Design +22.02 % Adobe Photoshop +11.54 % Adobe Illustrator +34.21 % Soc…" at bounding box center [533, 238] width 481 height 71
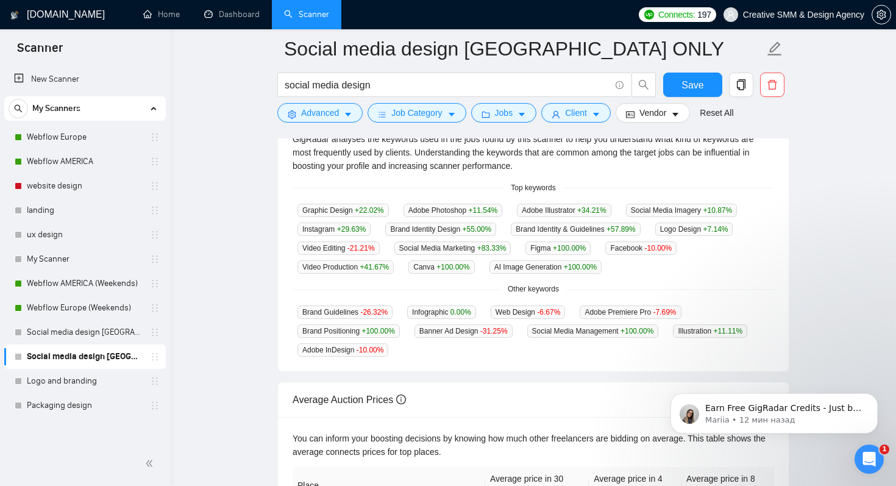
click at [573, 252] on span "Figma +100.00 %" at bounding box center [557, 247] width 65 height 13
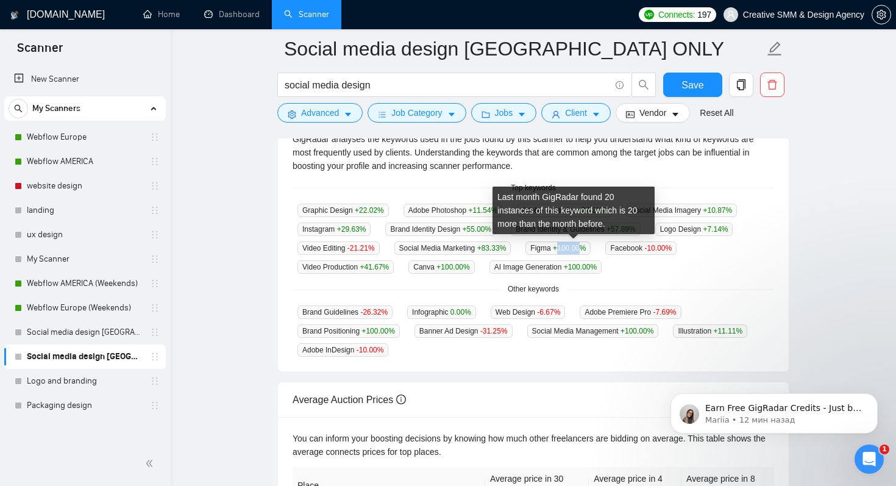
click at [573, 252] on span "Figma +100.00 %" at bounding box center [557, 247] width 65 height 13
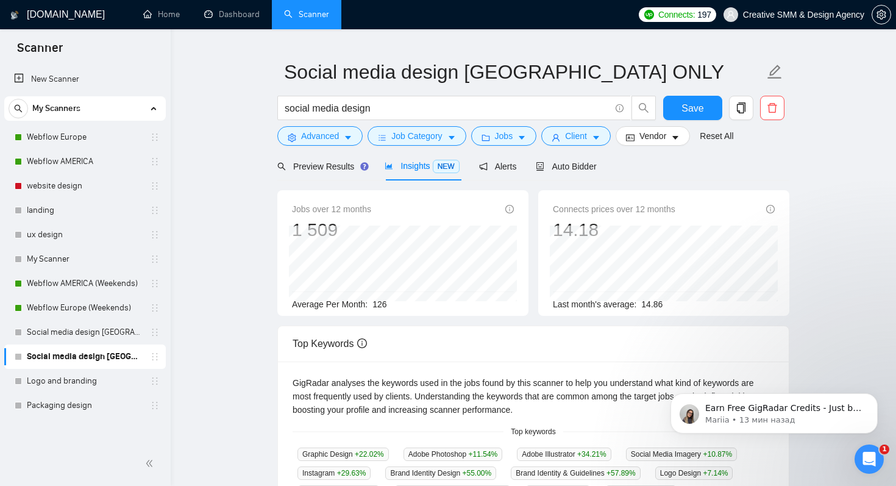
scroll to position [0, 0]
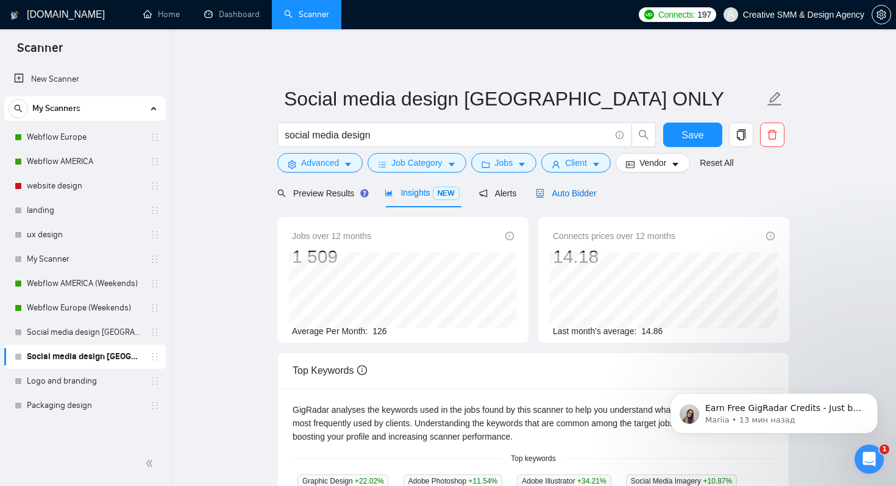
click at [579, 193] on span "Auto Bidder" at bounding box center [566, 193] width 60 height 10
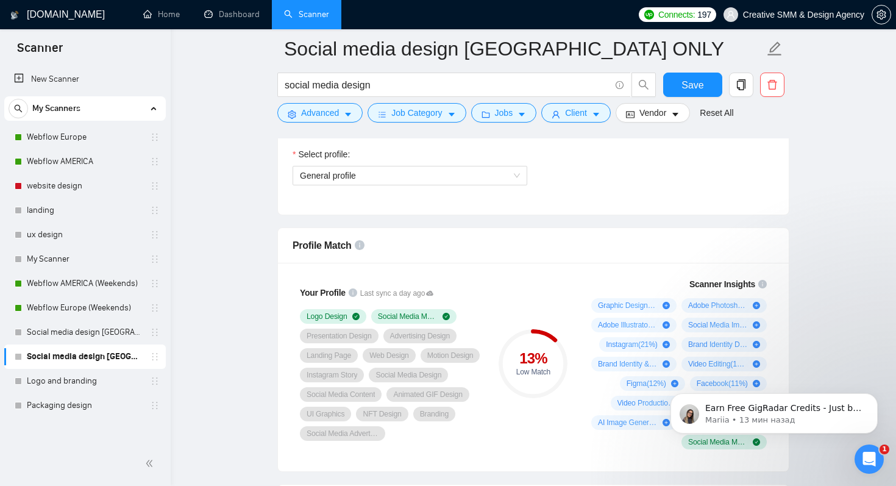
scroll to position [714, 0]
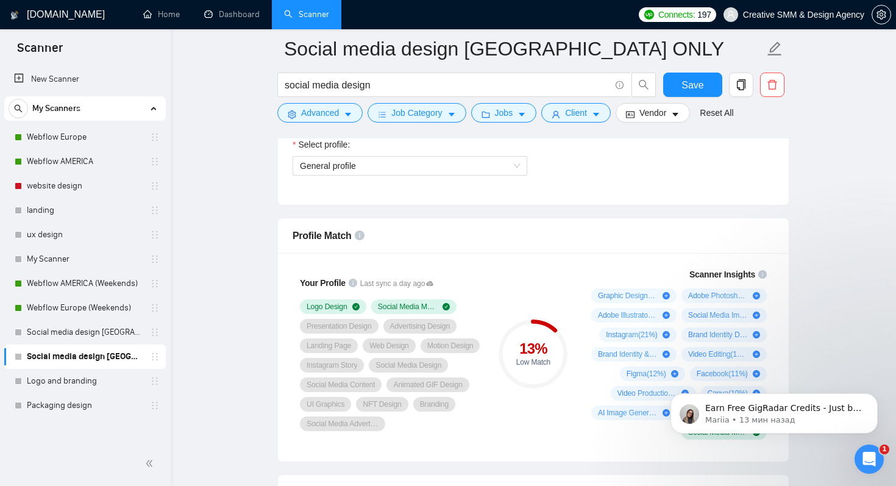
click at [549, 357] on div "13 % Low Match" at bounding box center [533, 353] width 69 height 24
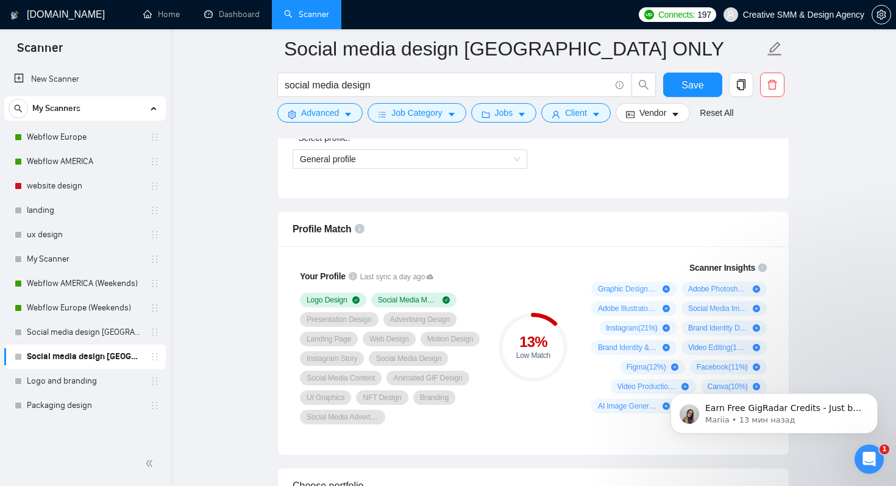
click at [357, 353] on span "Instagram Story" at bounding box center [332, 358] width 51 height 10
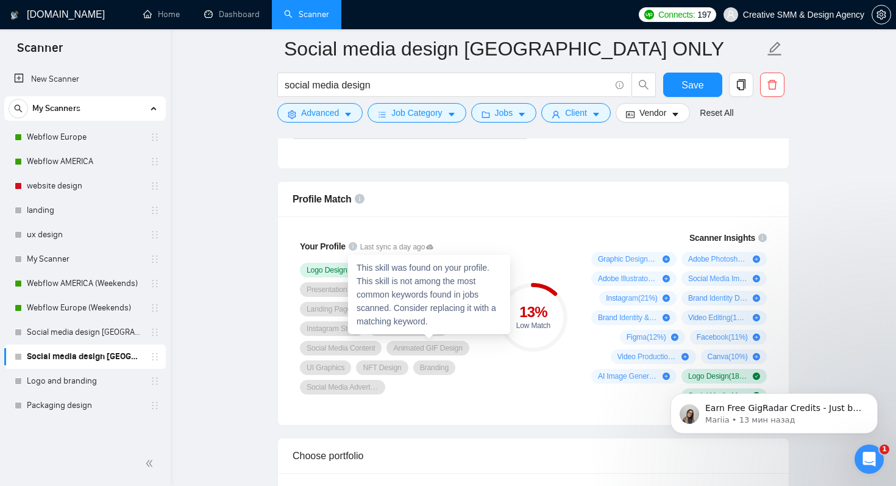
scroll to position [753, 0]
click at [360, 322] on div "This skill was found on your profile. This skill is not among the most common k…" at bounding box center [429, 292] width 162 height 79
click at [306, 285] on div "Presentation Design" at bounding box center [339, 287] width 79 height 15
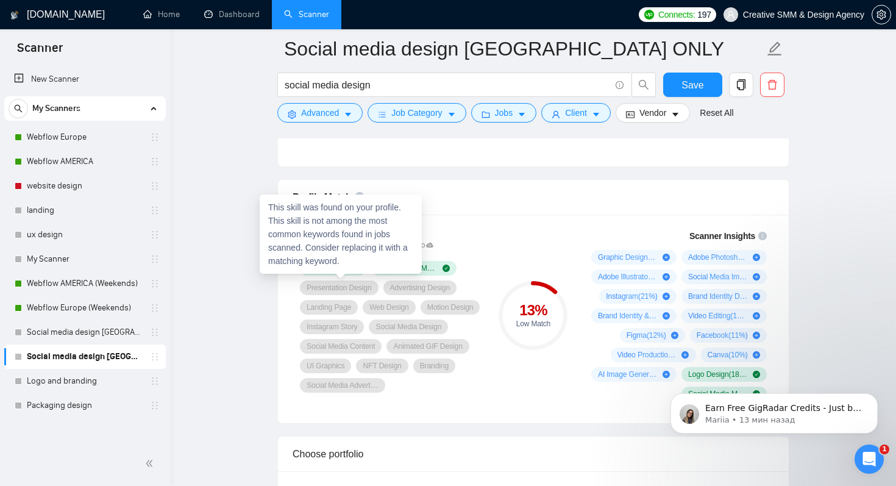
click at [308, 283] on span "Presentation Design" at bounding box center [339, 288] width 65 height 10
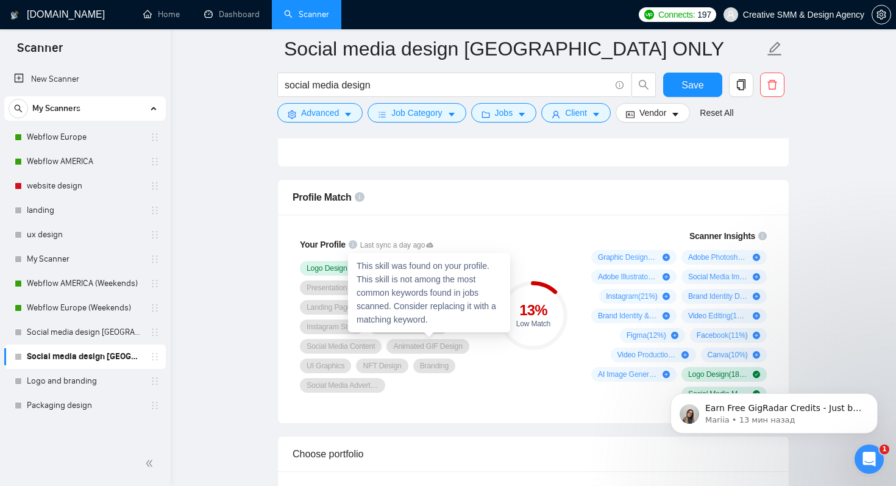
click at [394, 329] on div "This skill was found on your profile. This skill is not among the most common k…" at bounding box center [429, 292] width 162 height 79
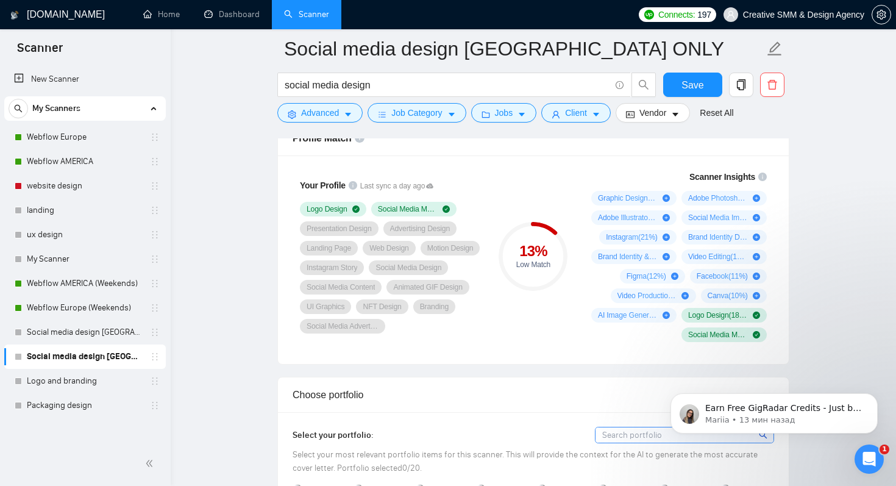
scroll to position [781, 0]
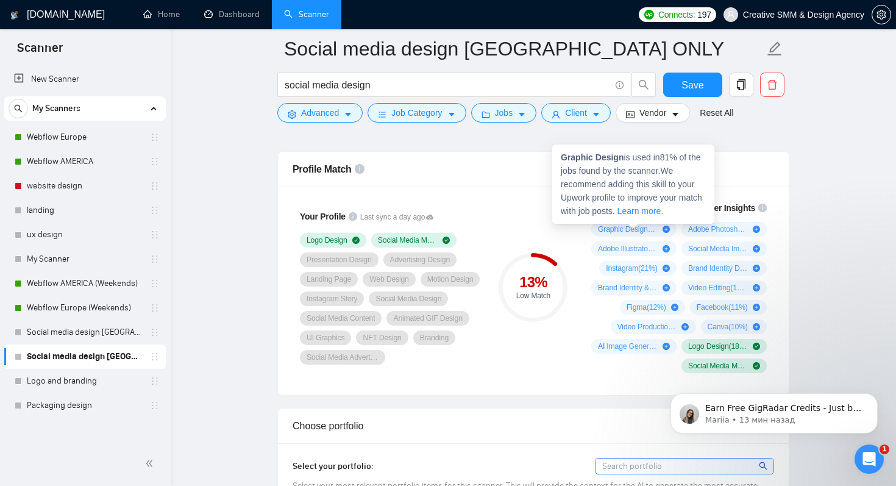
click at [666, 228] on icon "plus-circle" at bounding box center [665, 228] width 7 height 7
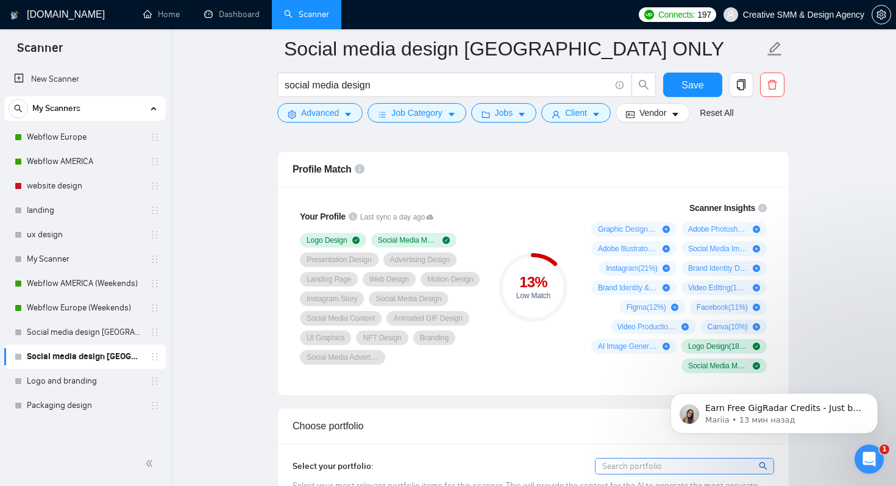
click at [666, 232] on div "Graphic Design ( 81 %)" at bounding box center [634, 229] width 72 height 10
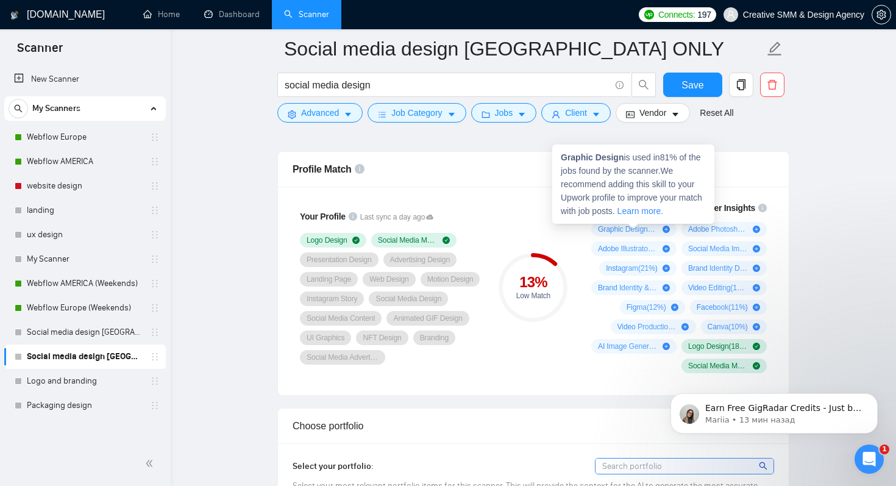
click at [666, 225] on icon "plus-circle" at bounding box center [665, 228] width 7 height 7
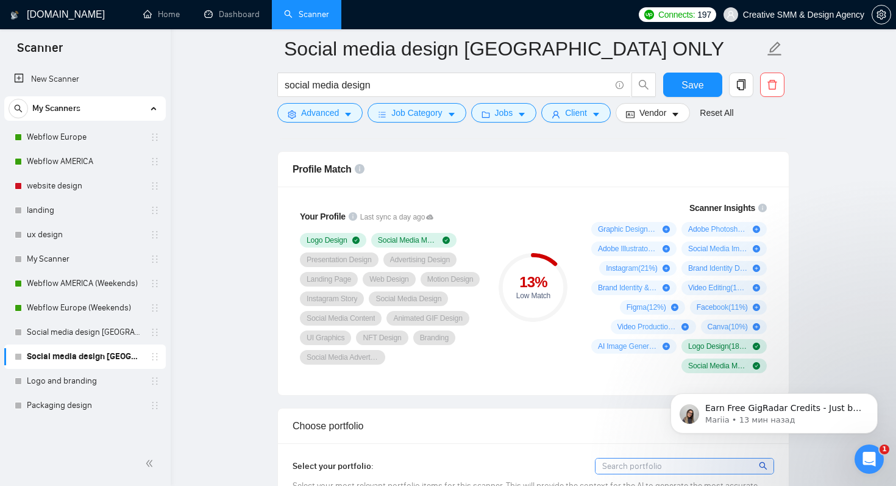
click at [634, 242] on div "Adobe Illustrator ( 31 %)" at bounding box center [633, 248] width 85 height 15
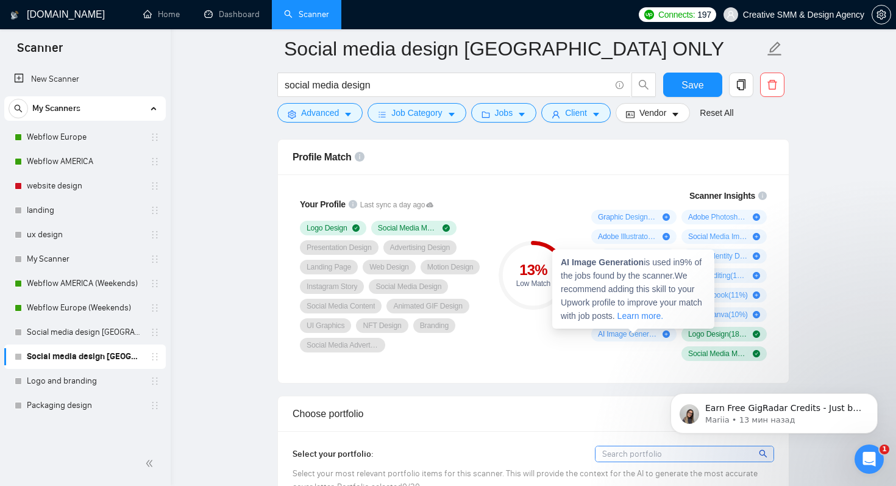
scroll to position [772, 0]
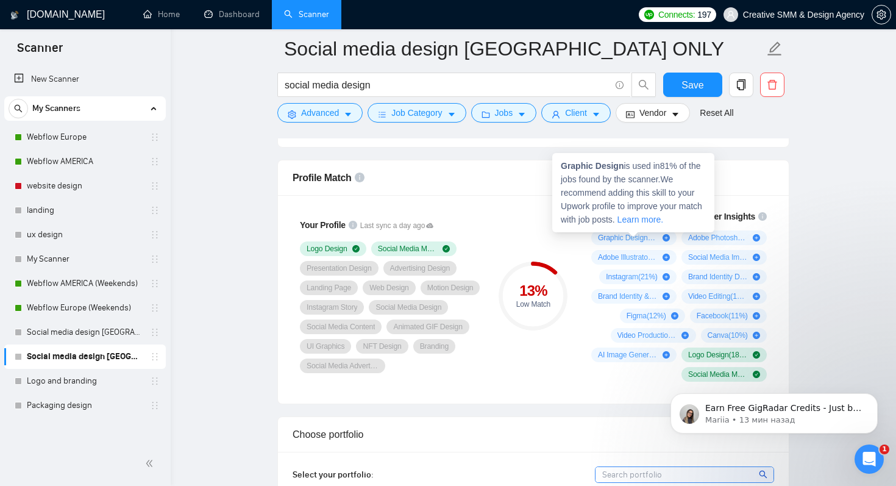
click at [659, 222] on link "Learn more." at bounding box center [640, 220] width 46 height 10
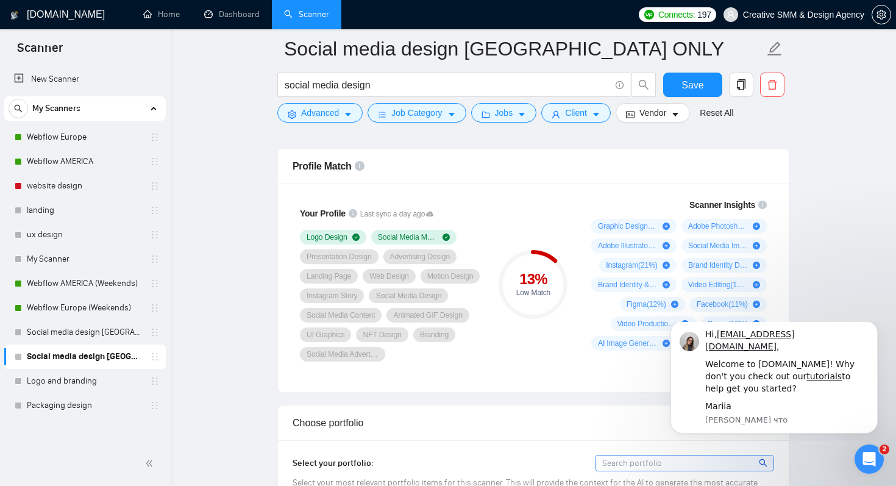
click at [467, 169] on div "Profile Match" at bounding box center [533, 166] width 481 height 35
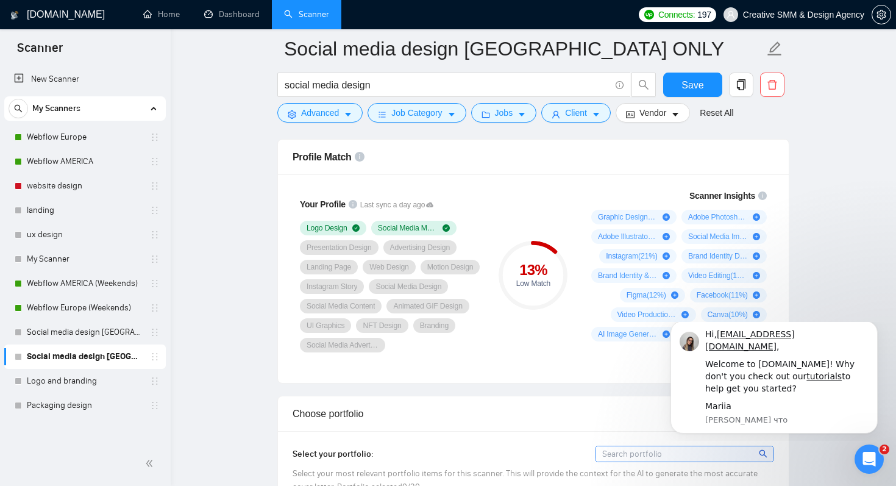
scroll to position [843, 0]
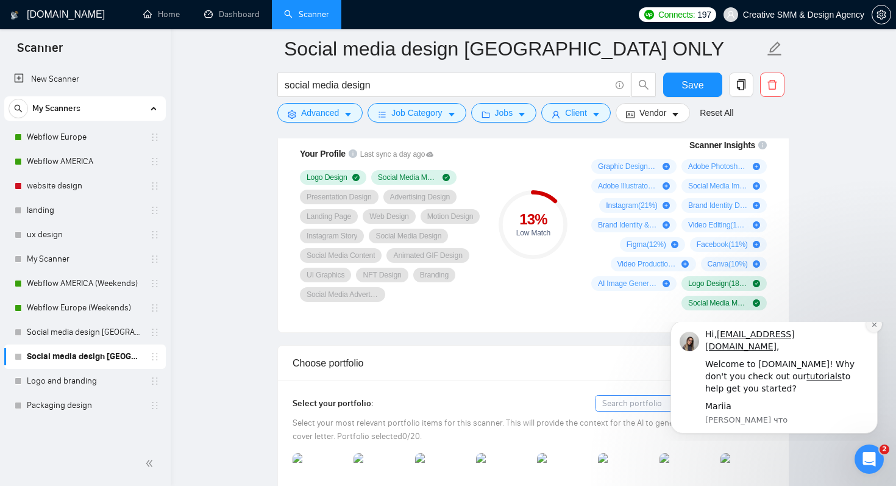
click at [878, 332] on button "Dismiss notification" at bounding box center [874, 324] width 16 height 16
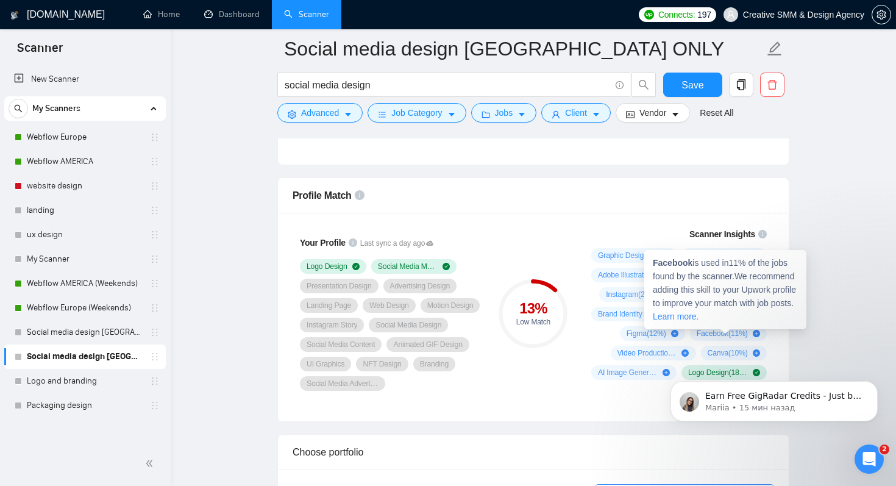
scroll to position [752, 0]
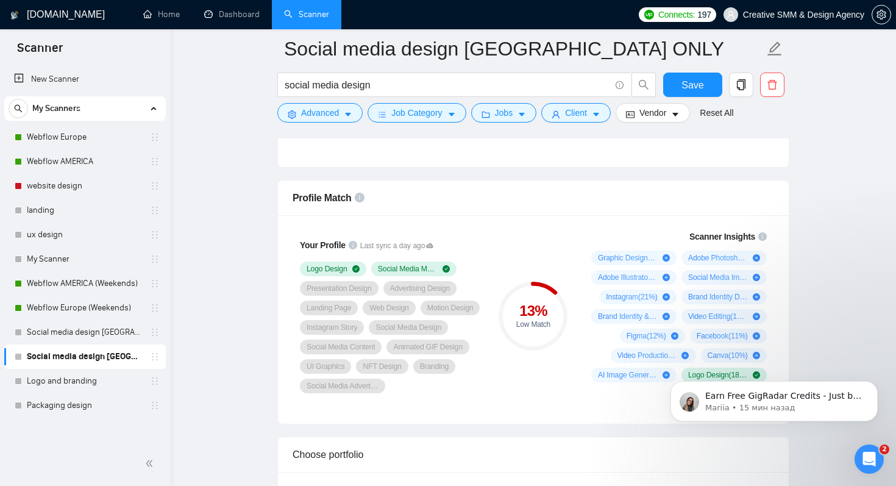
scroll to position [775, 0]
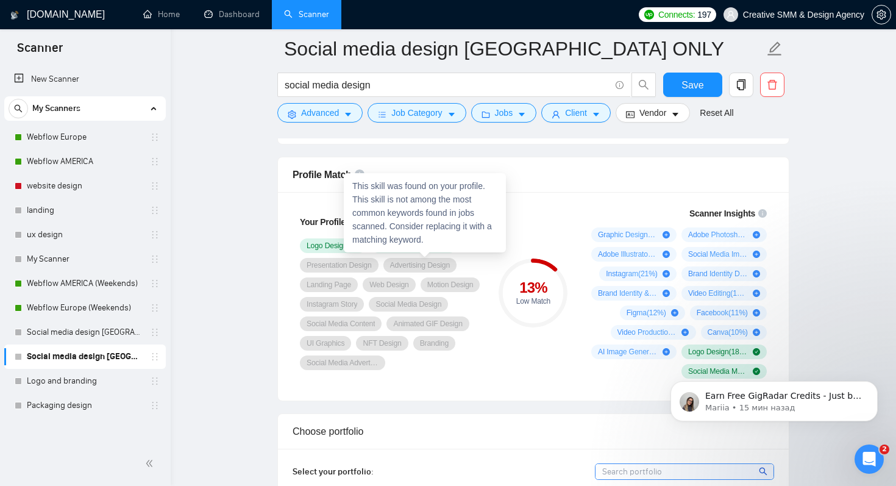
click at [436, 236] on div "This skill was found on your profile. This skill is not among the most common k…" at bounding box center [425, 212] width 162 height 79
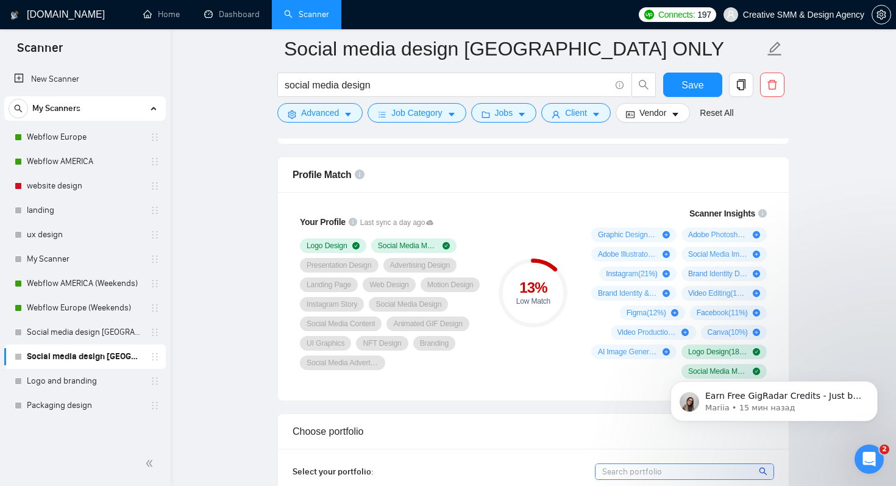
scroll to position [794, 0]
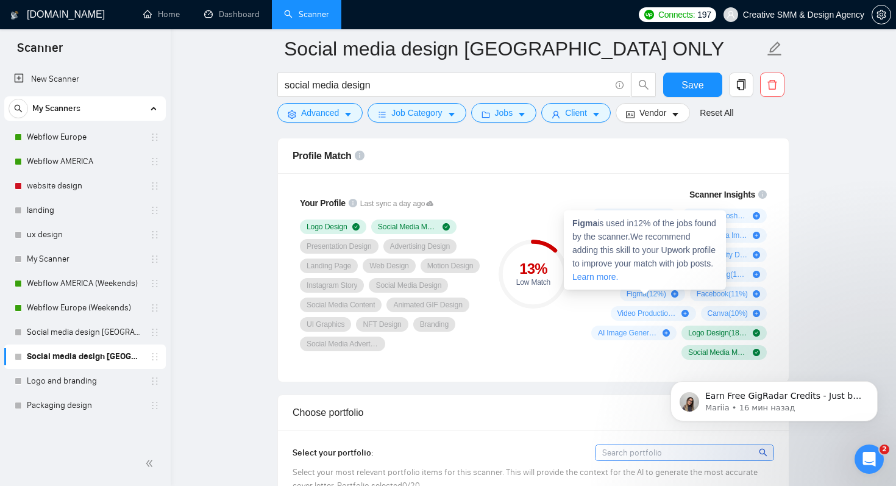
click at [618, 279] on link "Learn more." at bounding box center [595, 277] width 46 height 10
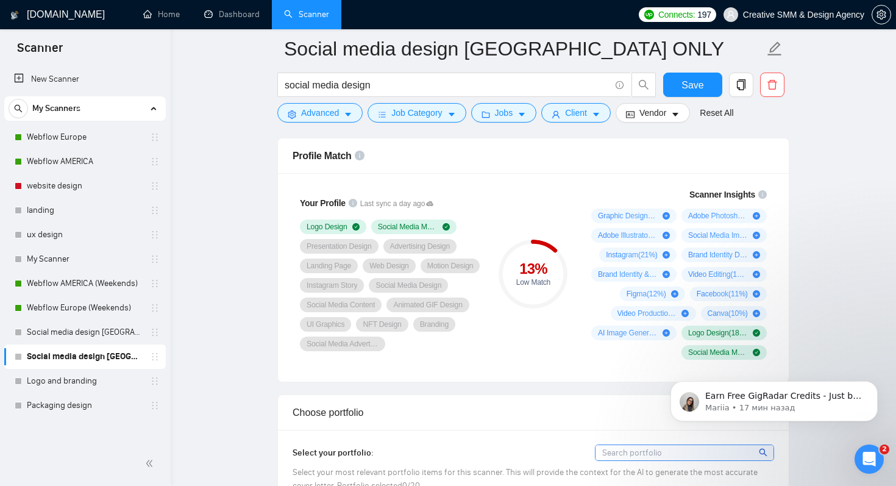
scroll to position [824, 0]
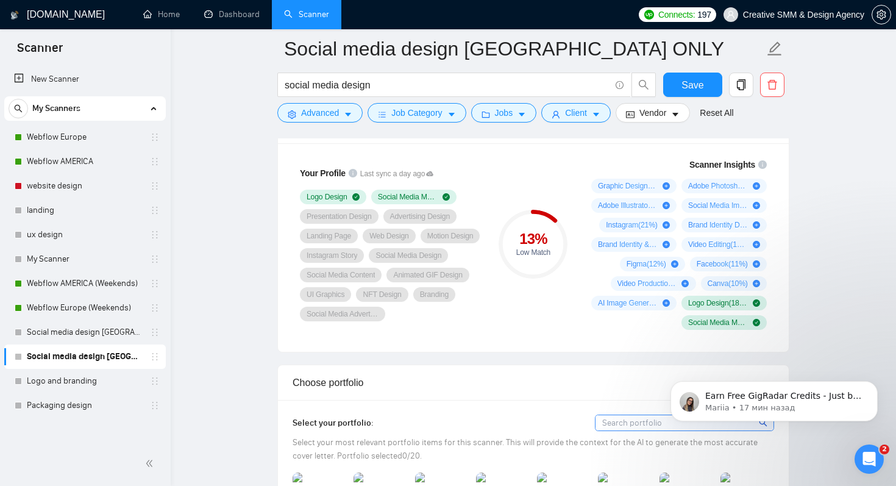
click at [525, 246] on div "13 %" at bounding box center [533, 239] width 69 height 15
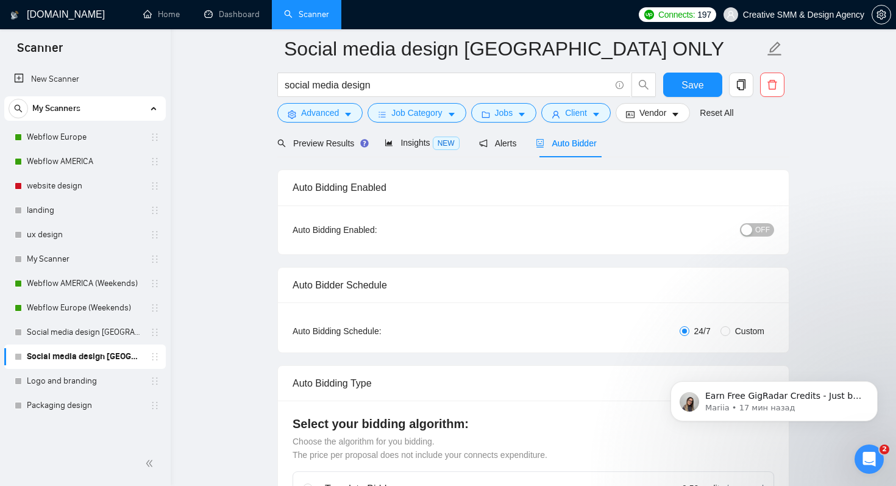
scroll to position [0, 0]
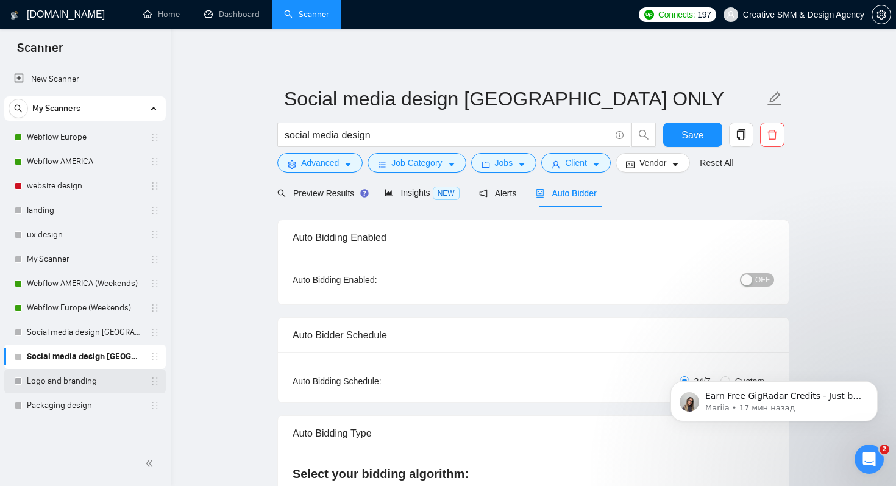
click at [79, 379] on link "Logo and branding" at bounding box center [85, 381] width 116 height 24
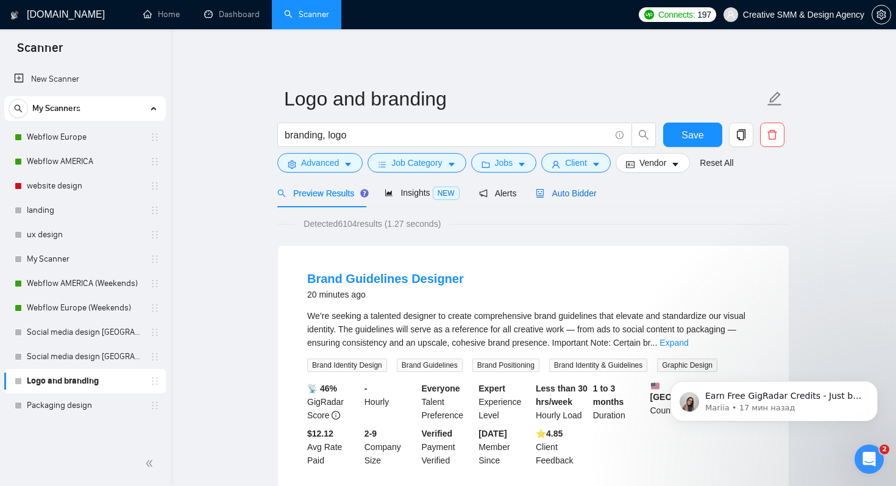
click at [571, 194] on span "Auto Bidder" at bounding box center [566, 193] width 60 height 10
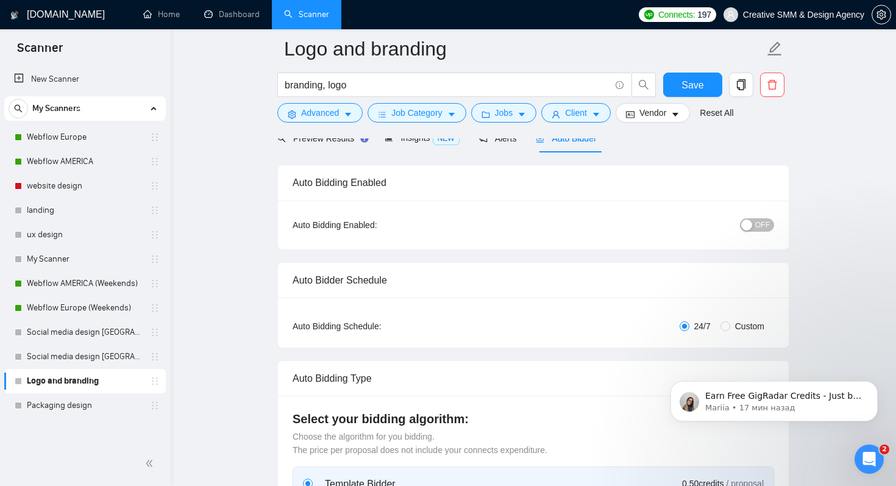
scroll to position [41, 0]
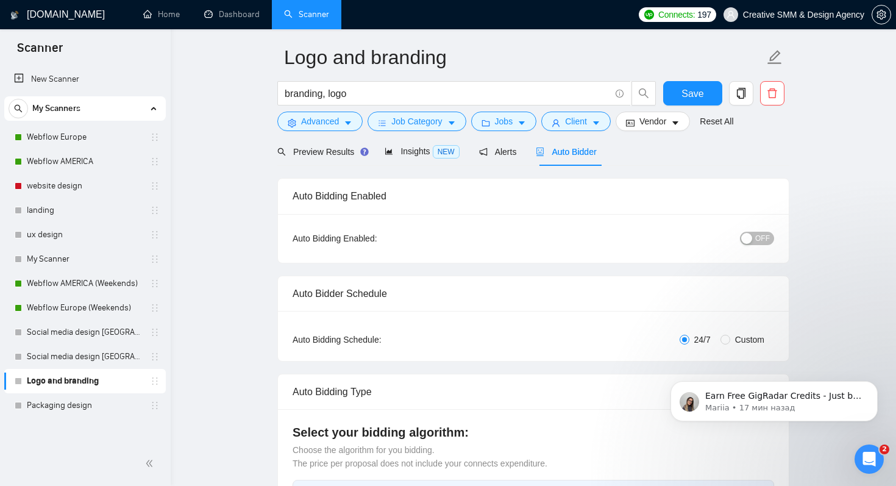
click at [746, 233] on div "button" at bounding box center [746, 238] width 11 height 11
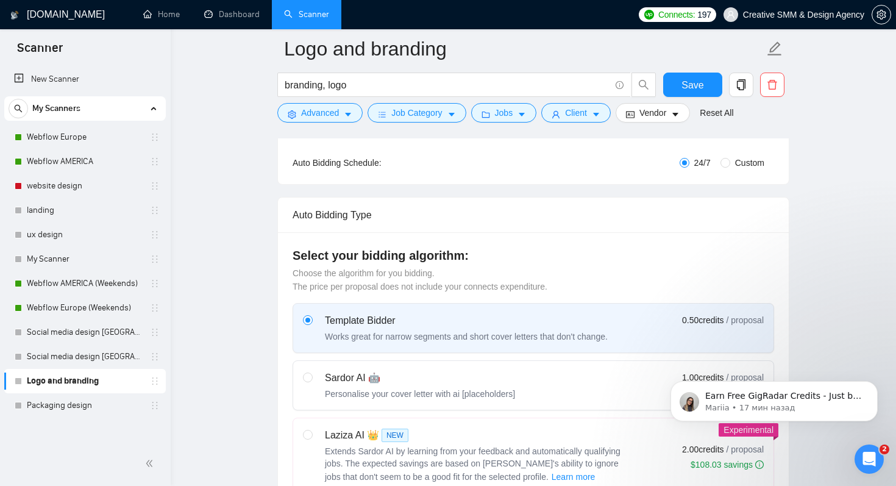
scroll to position [0, 0]
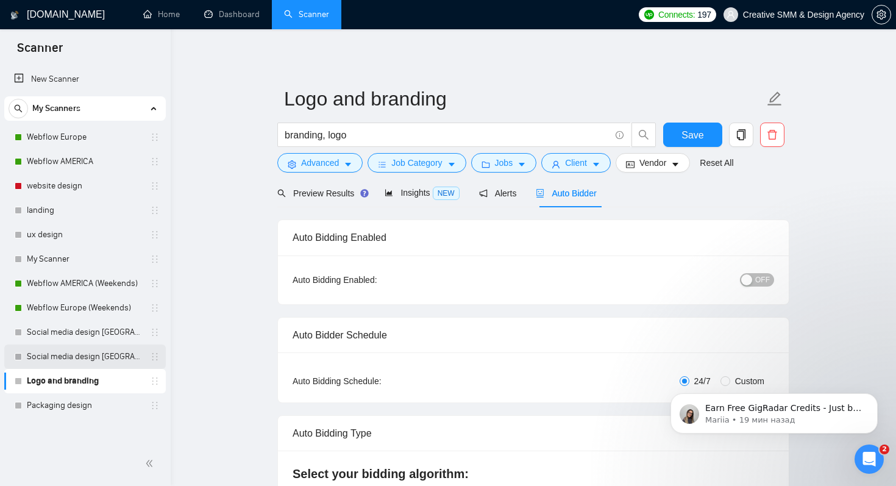
click at [113, 364] on link "Social media design [GEOGRAPHIC_DATA] ONLY" at bounding box center [85, 356] width 116 height 24
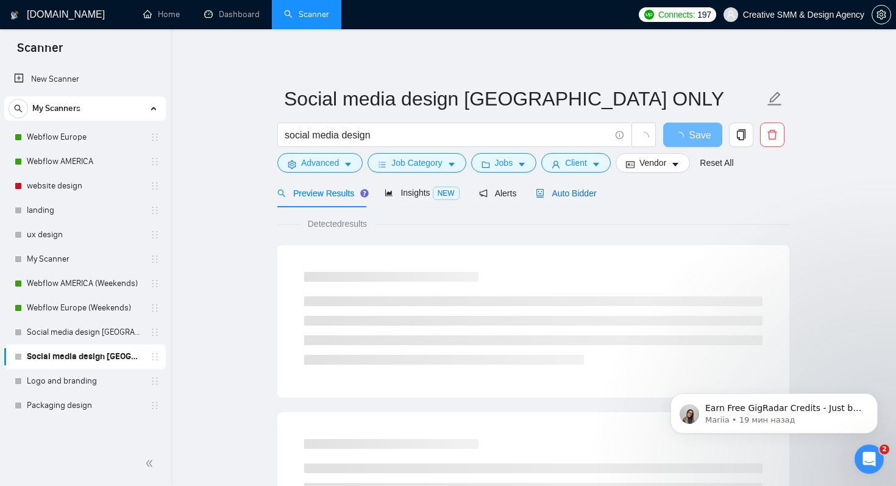
click at [559, 199] on div "Auto Bidder" at bounding box center [566, 192] width 60 height 13
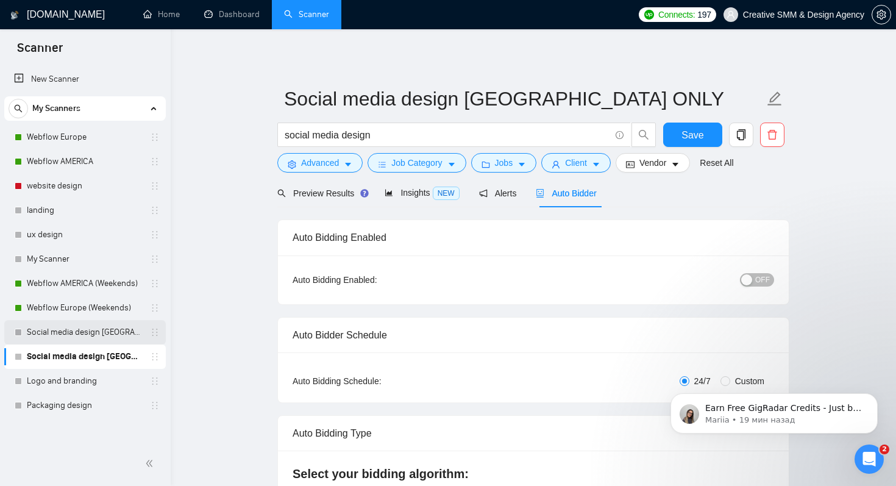
click at [80, 333] on link "Social media design [GEOGRAPHIC_DATA] only, without questions" at bounding box center [85, 332] width 116 height 24
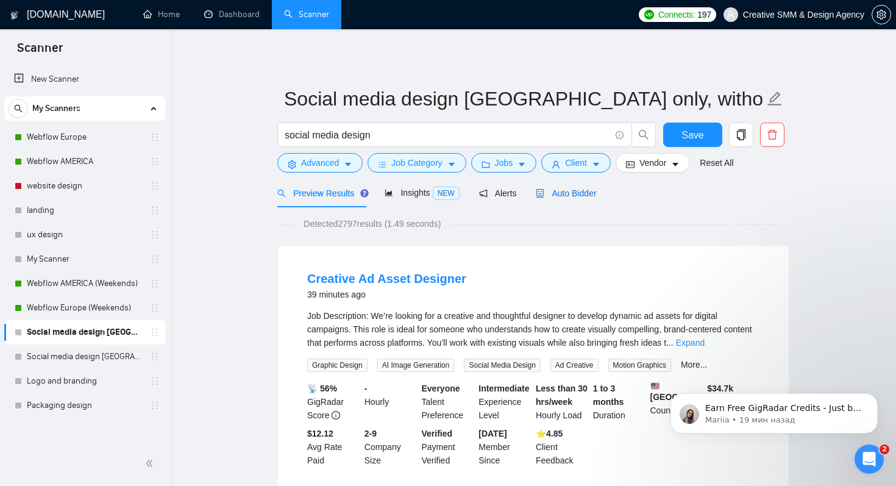
click at [562, 196] on span "Auto Bidder" at bounding box center [566, 193] width 60 height 10
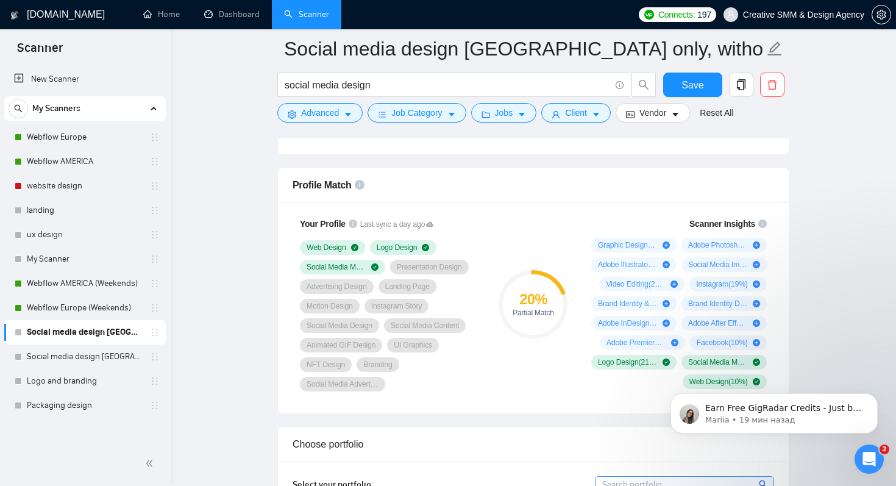
scroll to position [764, 0]
click at [619, 322] on span "Adobe InDesign ( 12 %)" at bounding box center [628, 324] width 60 height 10
click at [628, 338] on span "Adobe Premiere Pro ( 10 %)" at bounding box center [636, 343] width 60 height 10
click at [558, 374] on div "20 % Partial Match" at bounding box center [533, 304] width 82 height 189
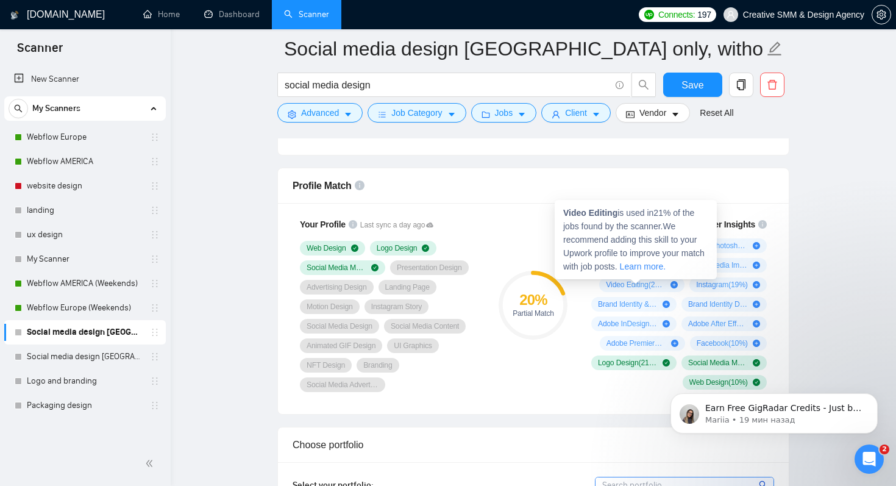
click at [614, 281] on span "Video Editing ( 21 %)" at bounding box center [636, 285] width 60 height 10
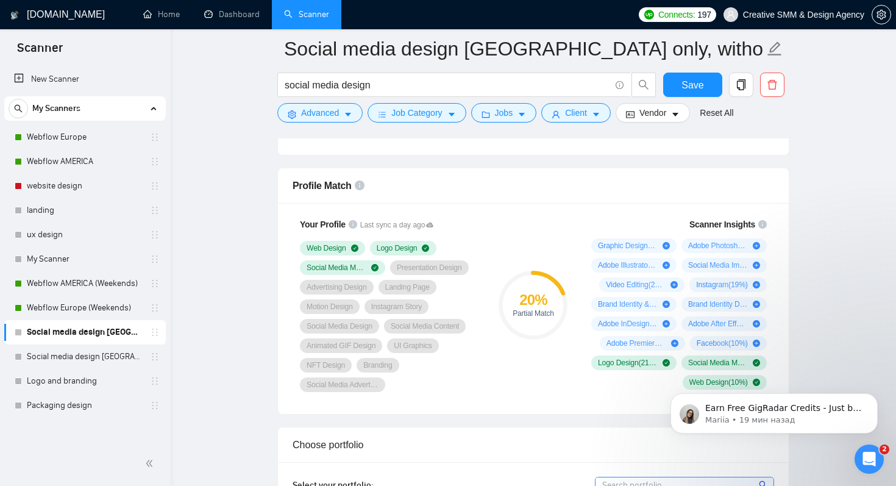
click at [511, 352] on div "20 % Partial Match" at bounding box center [533, 304] width 82 height 189
click at [68, 351] on link "Social media design [GEOGRAPHIC_DATA] ONLY" at bounding box center [85, 356] width 116 height 24
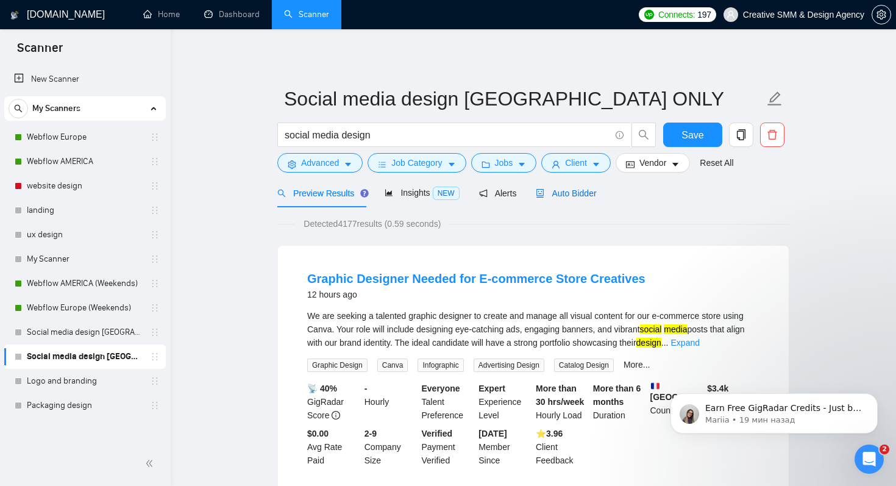
click at [565, 186] on div "Auto Bidder" at bounding box center [566, 192] width 60 height 13
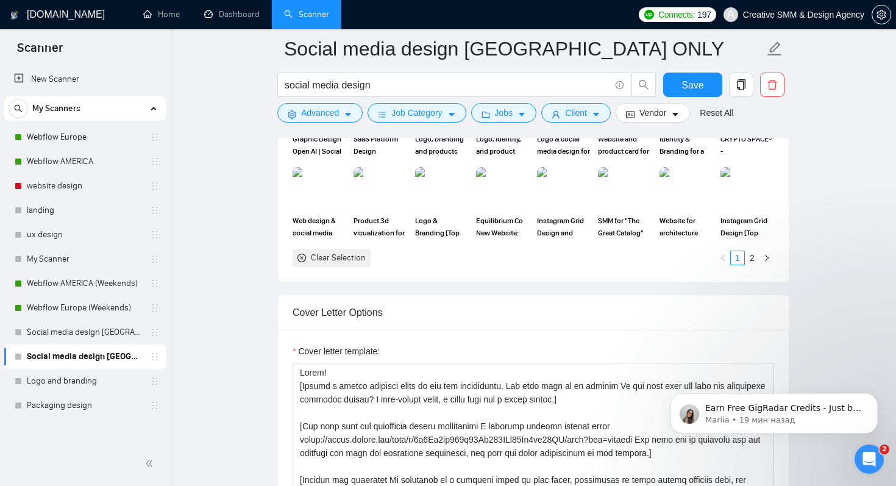
scroll to position [1177, 0]
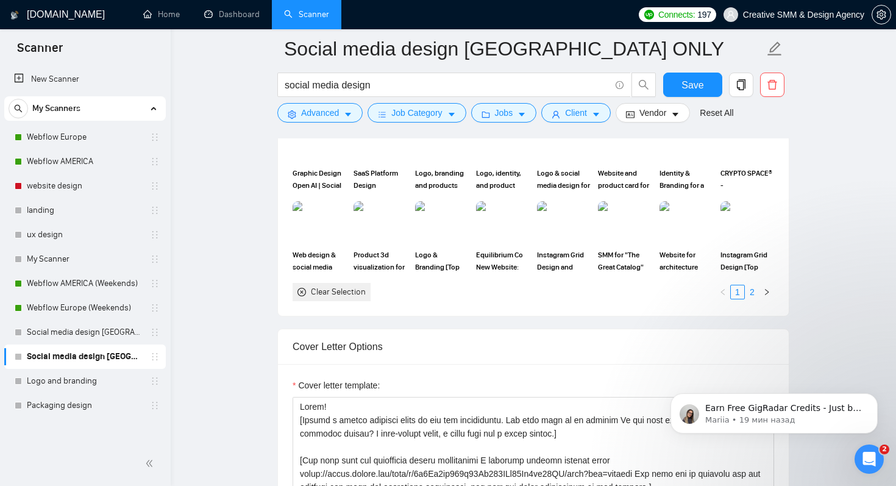
click at [748, 294] on link "2" at bounding box center [751, 291] width 13 height 13
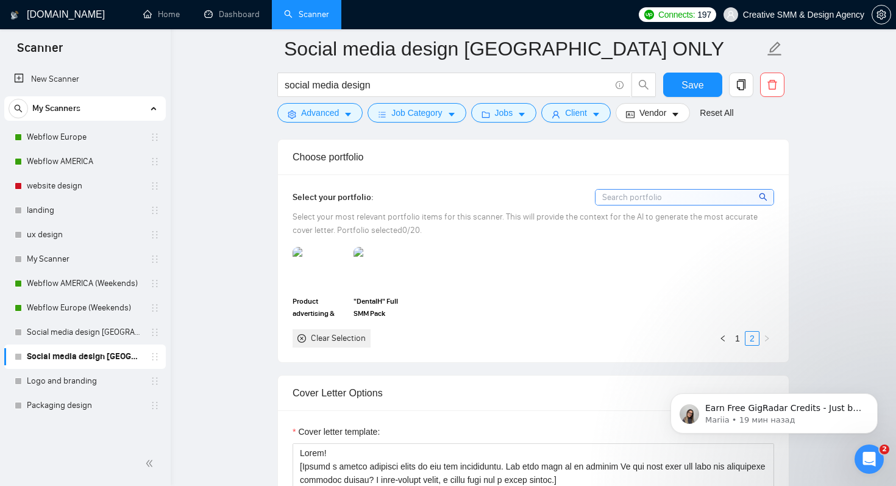
scroll to position [1031, 0]
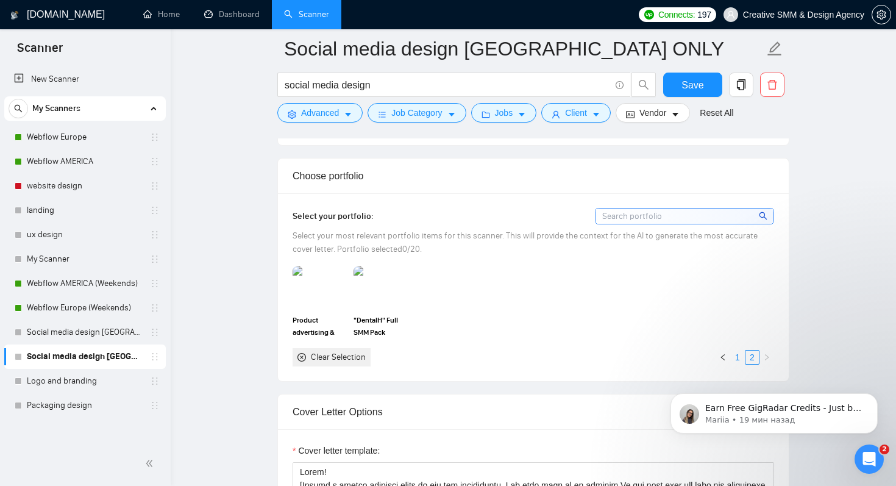
click at [731, 357] on link "1" at bounding box center [737, 356] width 13 height 13
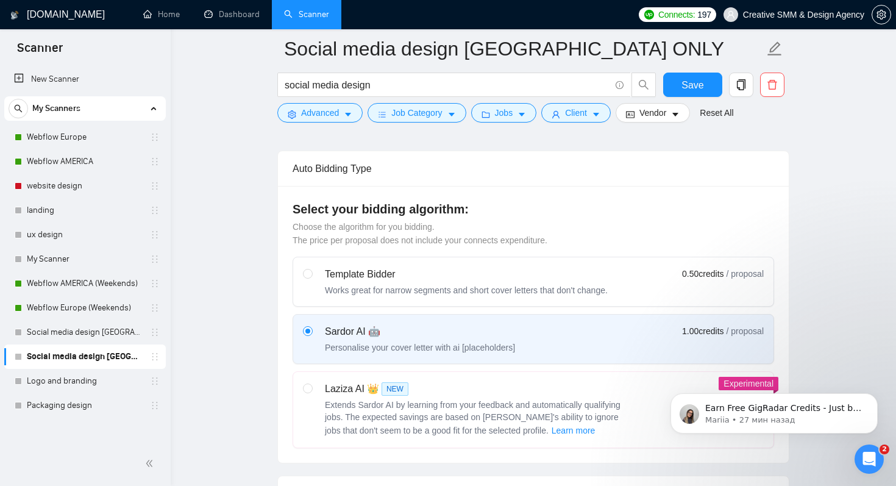
scroll to position [0, 0]
